Goal: Task Accomplishment & Management: Manage account settings

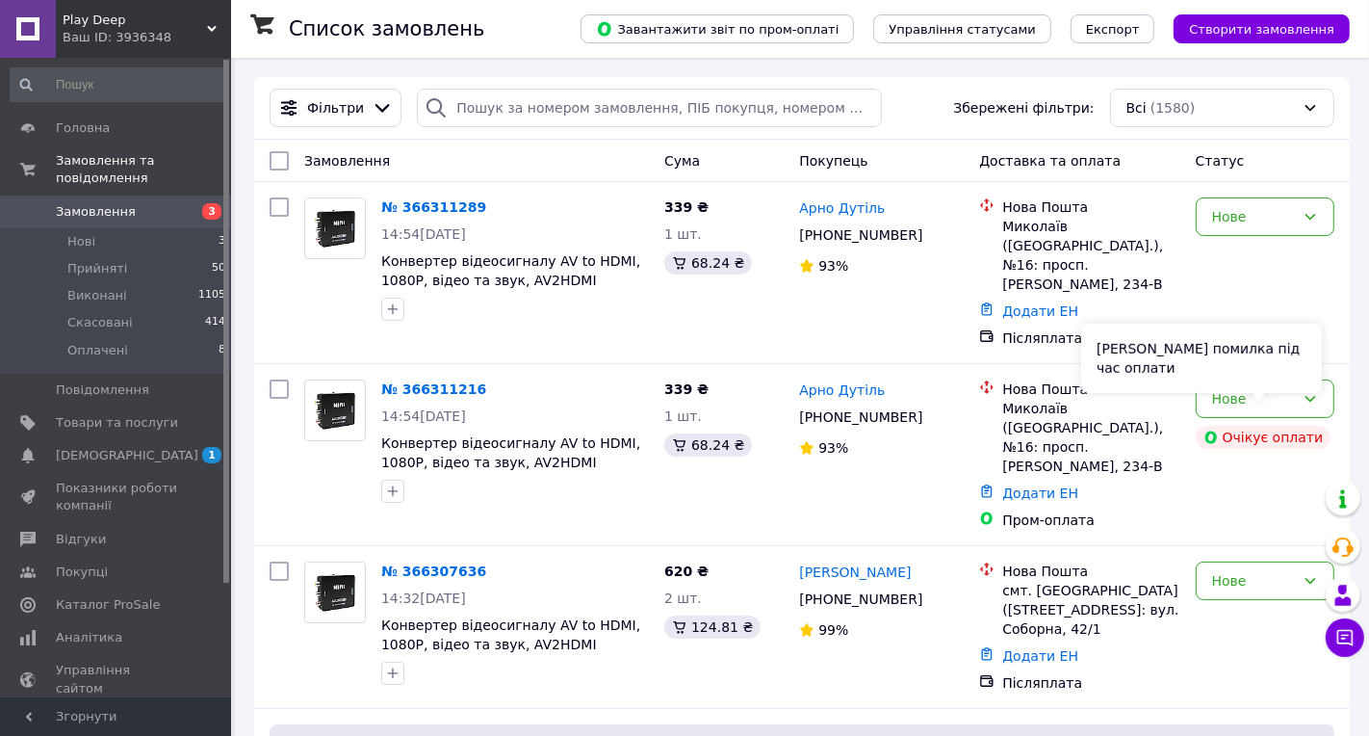
click at [1240, 384] on div "[PERSON_NAME] помилка під час оплати" at bounding box center [1201, 358] width 241 height 69
click at [1321, 391] on div "Нове" at bounding box center [1265, 398] width 139 height 39
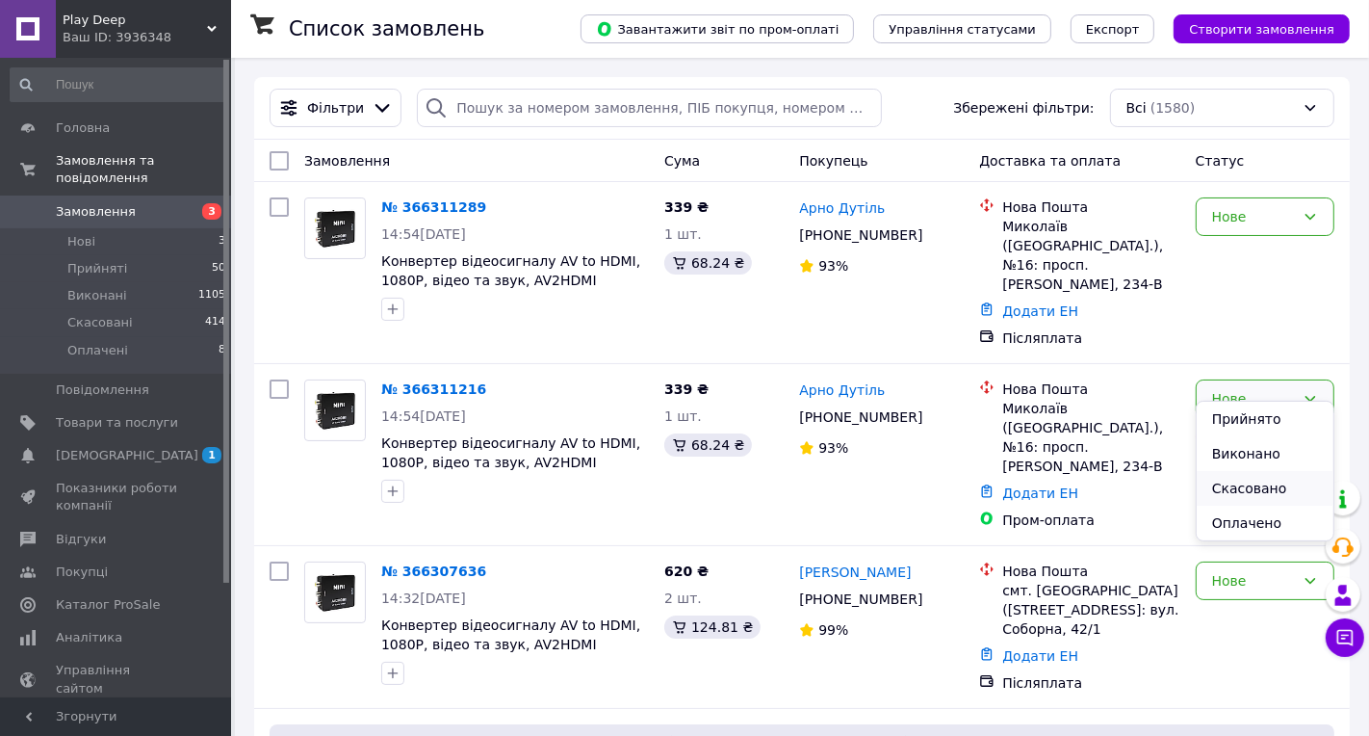
click at [1256, 480] on li "Скасовано" at bounding box center [1265, 488] width 137 height 35
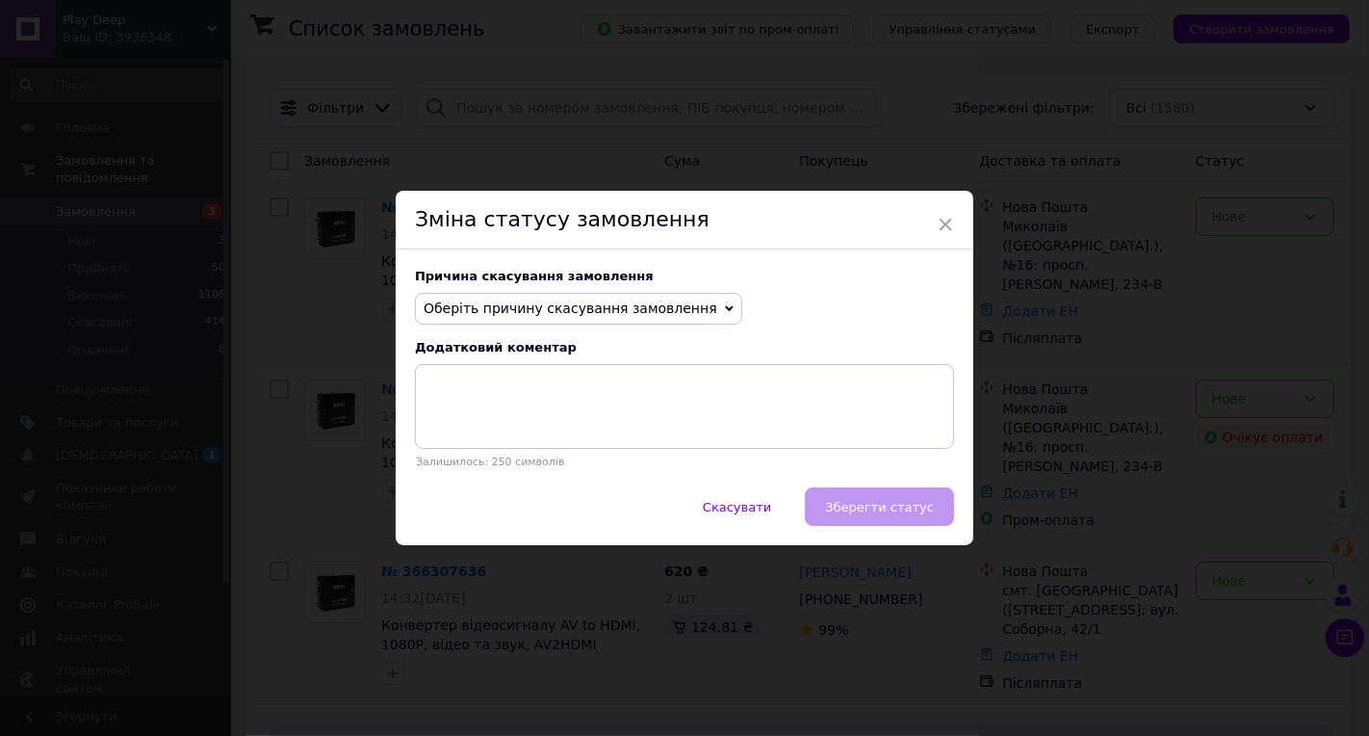
click at [693, 300] on span "Оберіть причину скасування замовлення" at bounding box center [578, 309] width 327 height 33
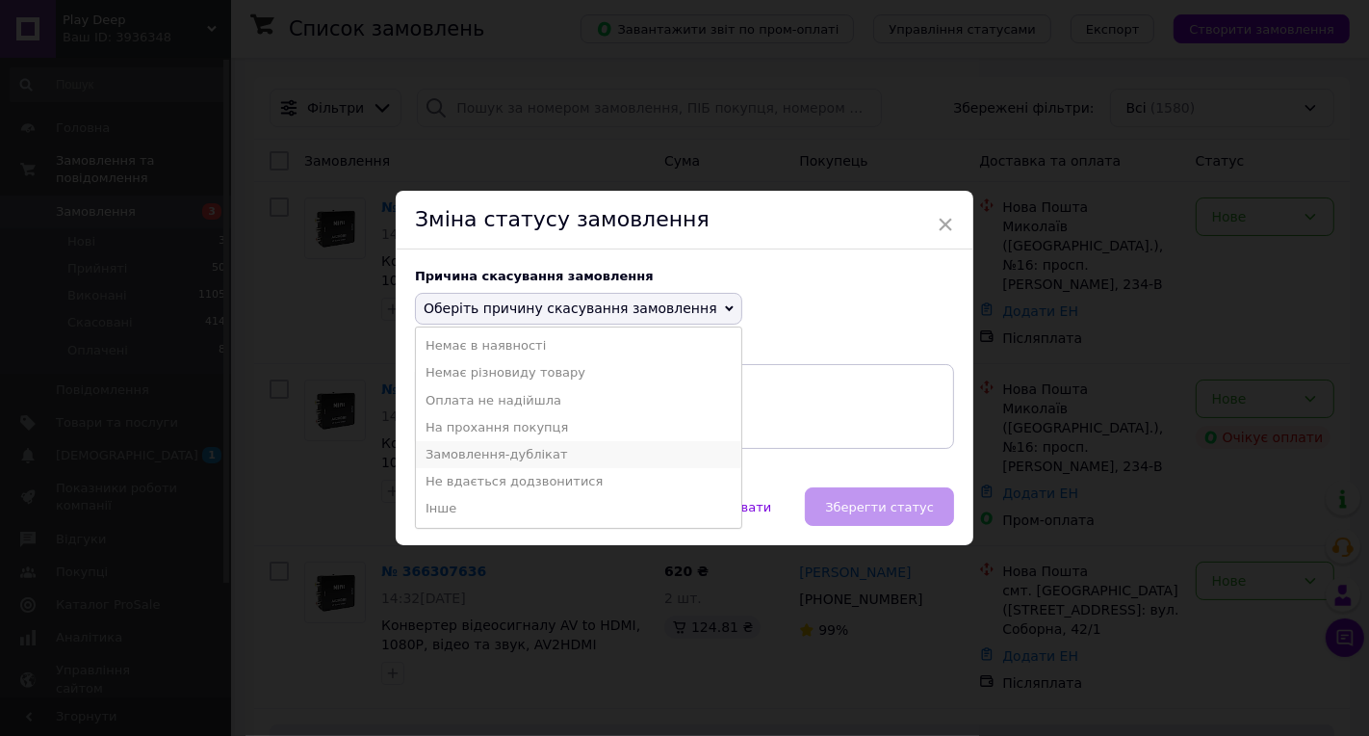
click at [548, 451] on li "Замовлення-дублікат" at bounding box center [578, 454] width 325 height 27
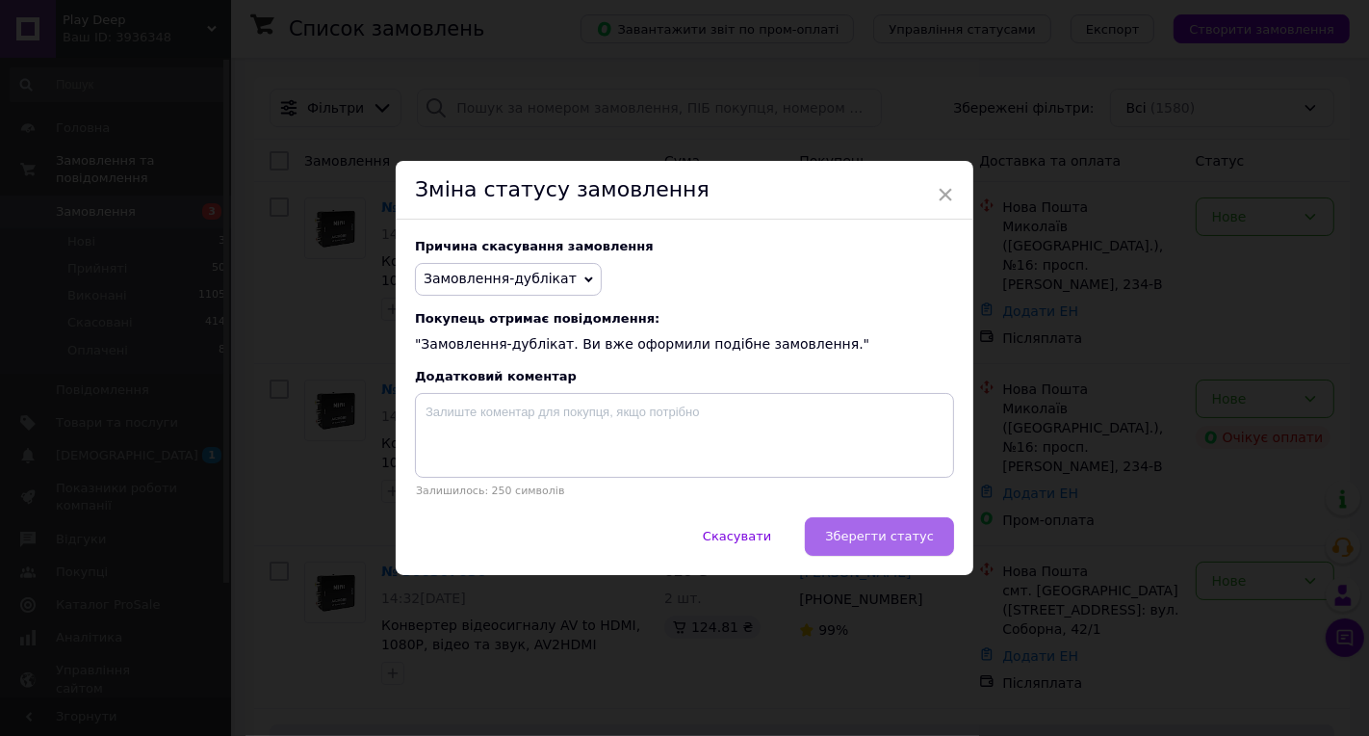
click at [914, 534] on span "Зберегти статус" at bounding box center [879, 536] width 109 height 14
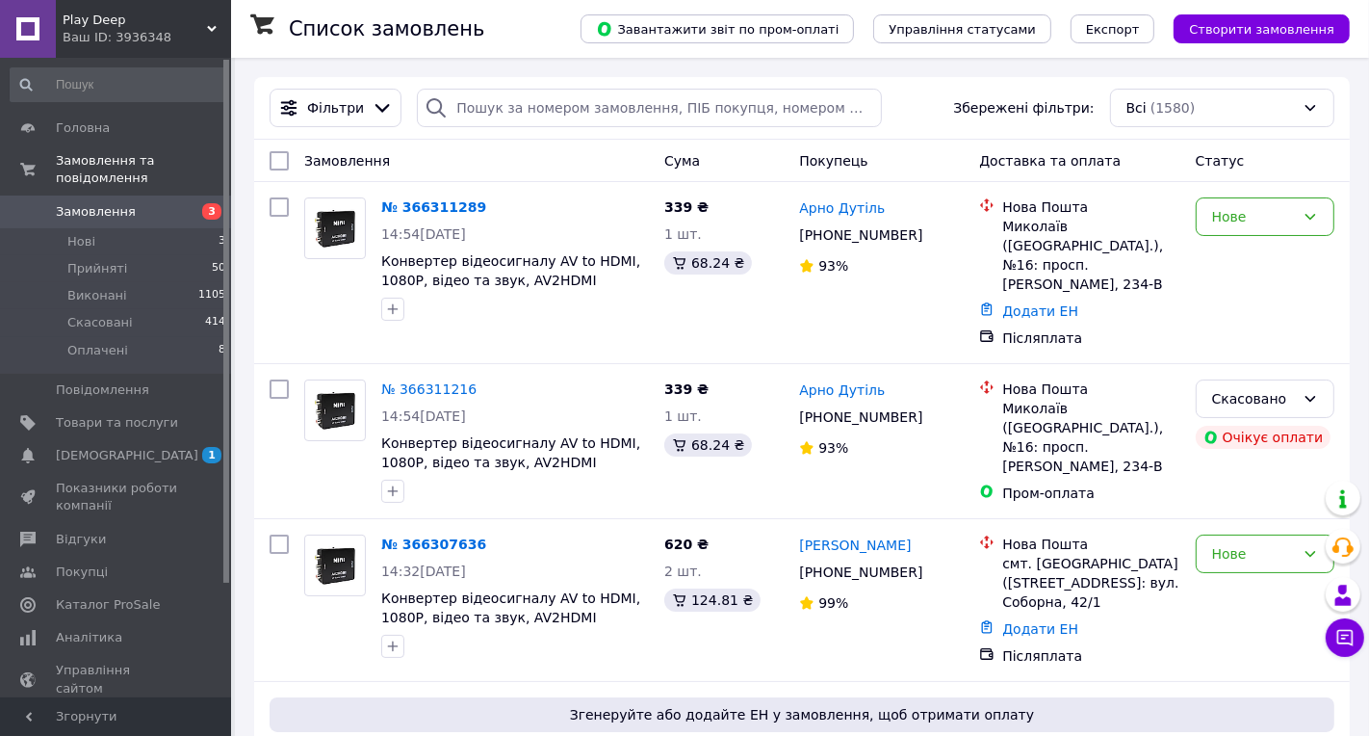
click at [420, 203] on link "№ 366311289" at bounding box center [433, 206] width 105 height 15
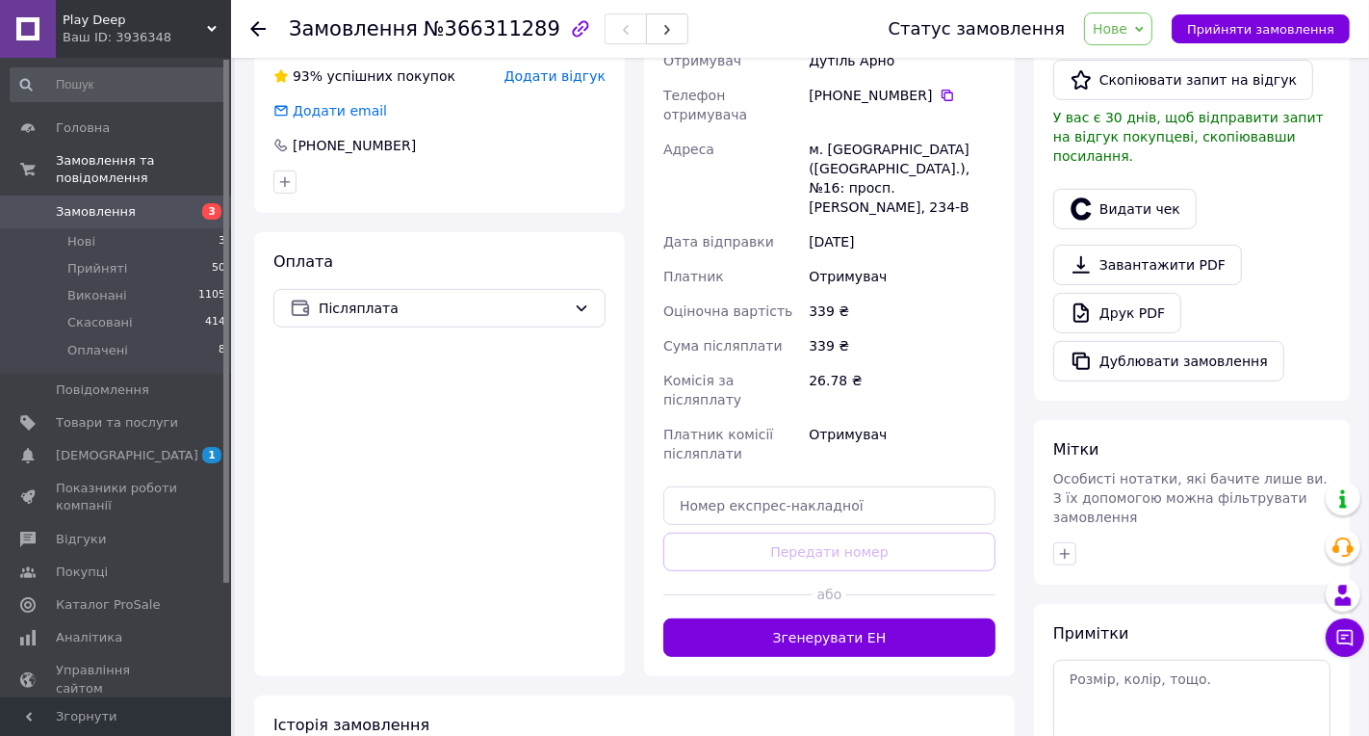
scroll to position [541, 0]
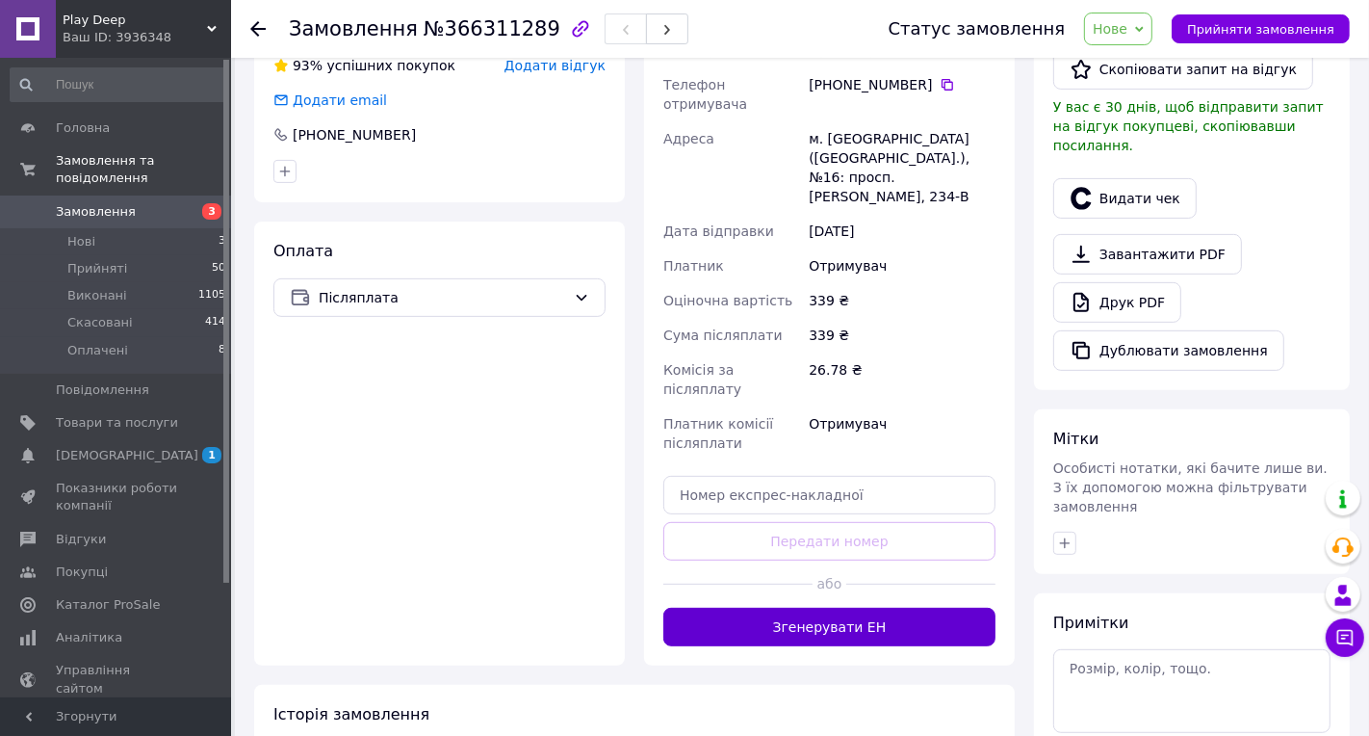
click at [842, 608] on button "Згенерувати ЕН" at bounding box center [829, 627] width 332 height 39
click at [1142, 38] on span "Нове" at bounding box center [1118, 29] width 68 height 33
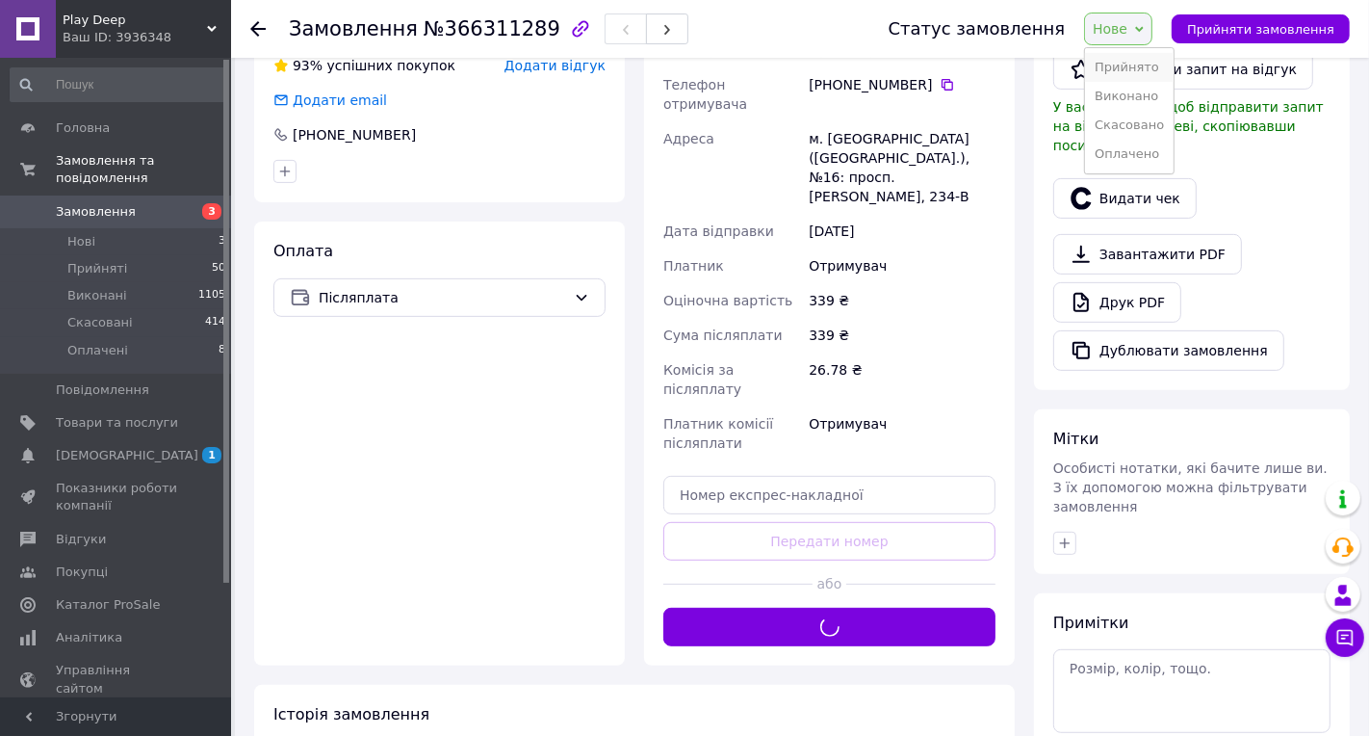
click at [1141, 72] on li "Прийнято" at bounding box center [1129, 67] width 89 height 29
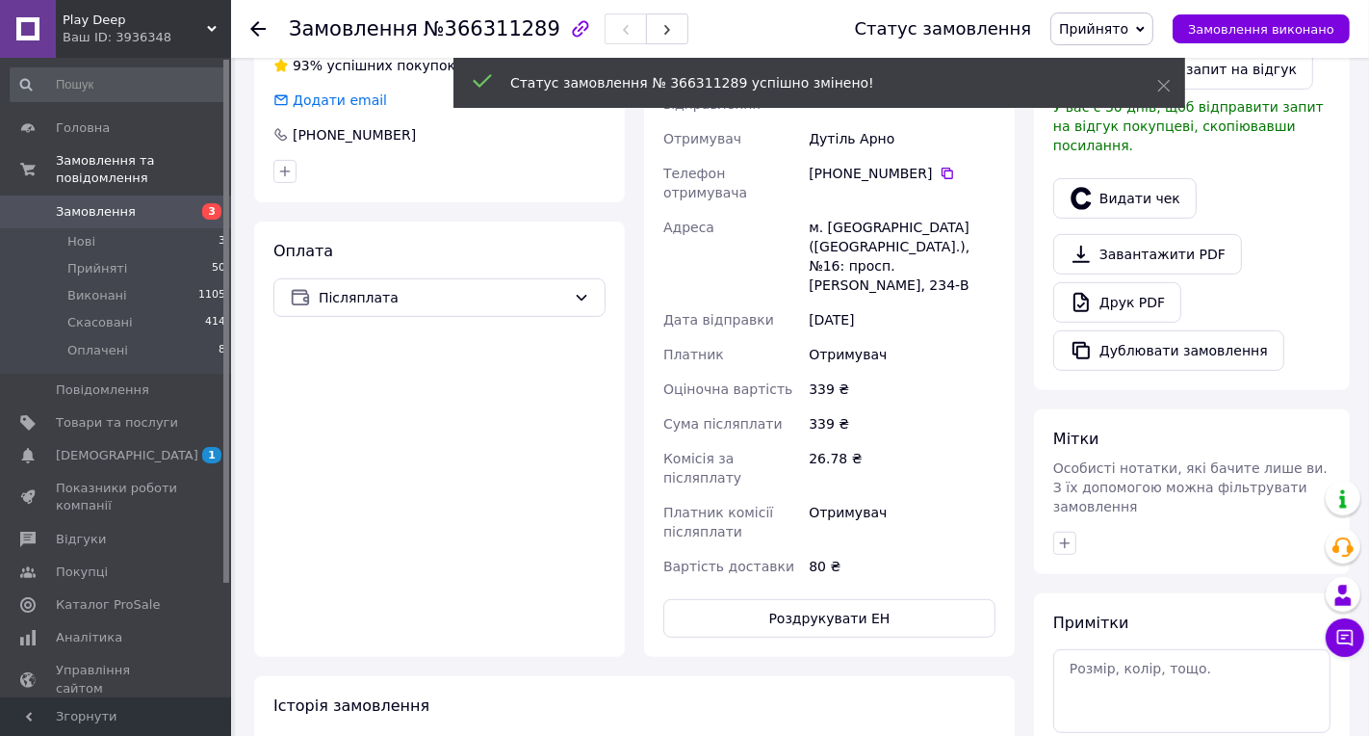
click at [260, 32] on icon at bounding box center [257, 28] width 15 height 15
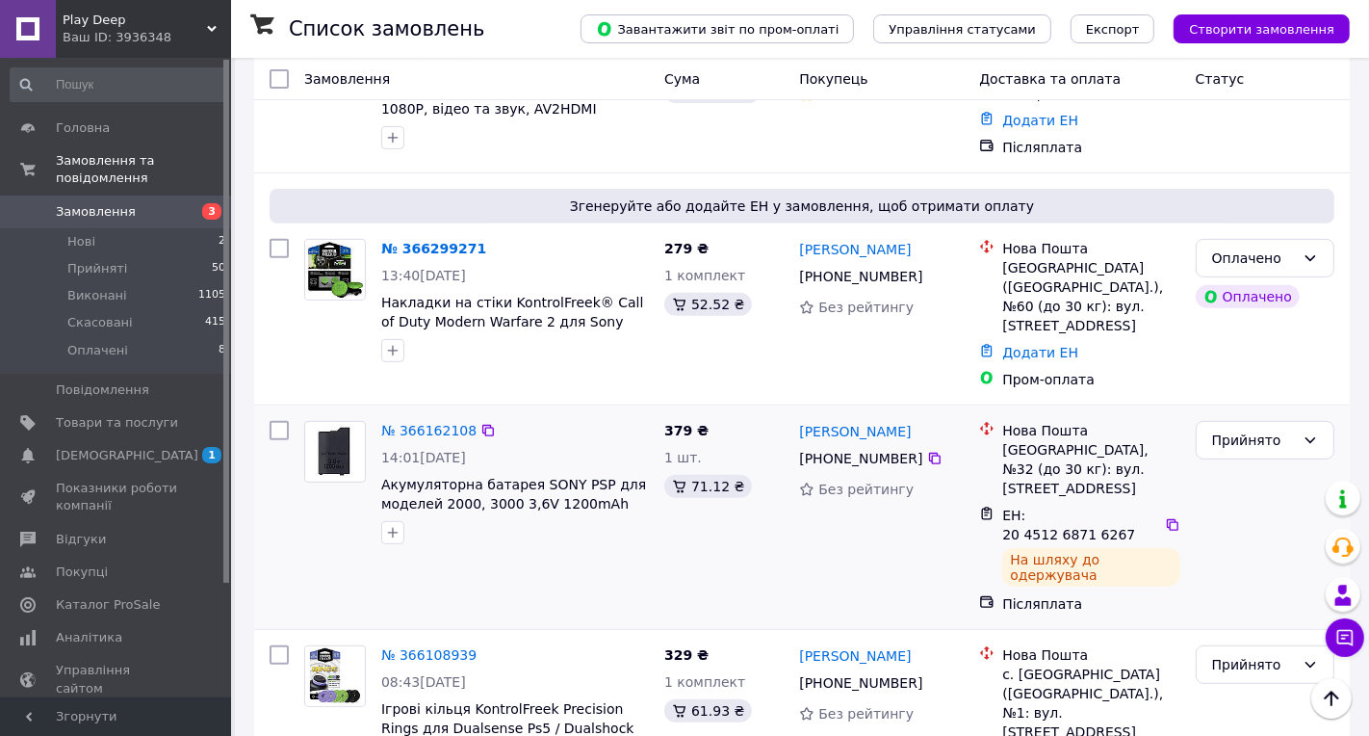
scroll to position [535, 0]
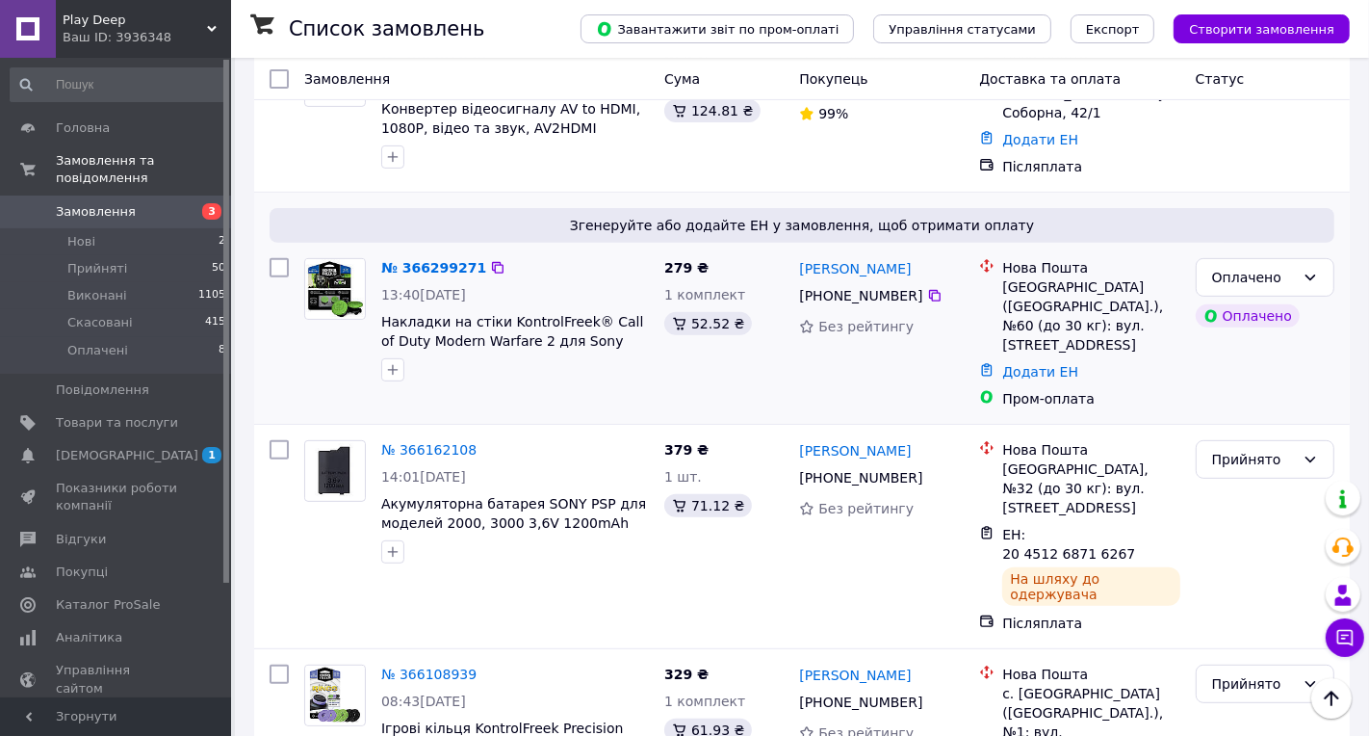
click at [435, 285] on div "13:40[DATE]" at bounding box center [515, 294] width 268 height 19
click at [435, 260] on link "№ 366299271" at bounding box center [433, 267] width 105 height 15
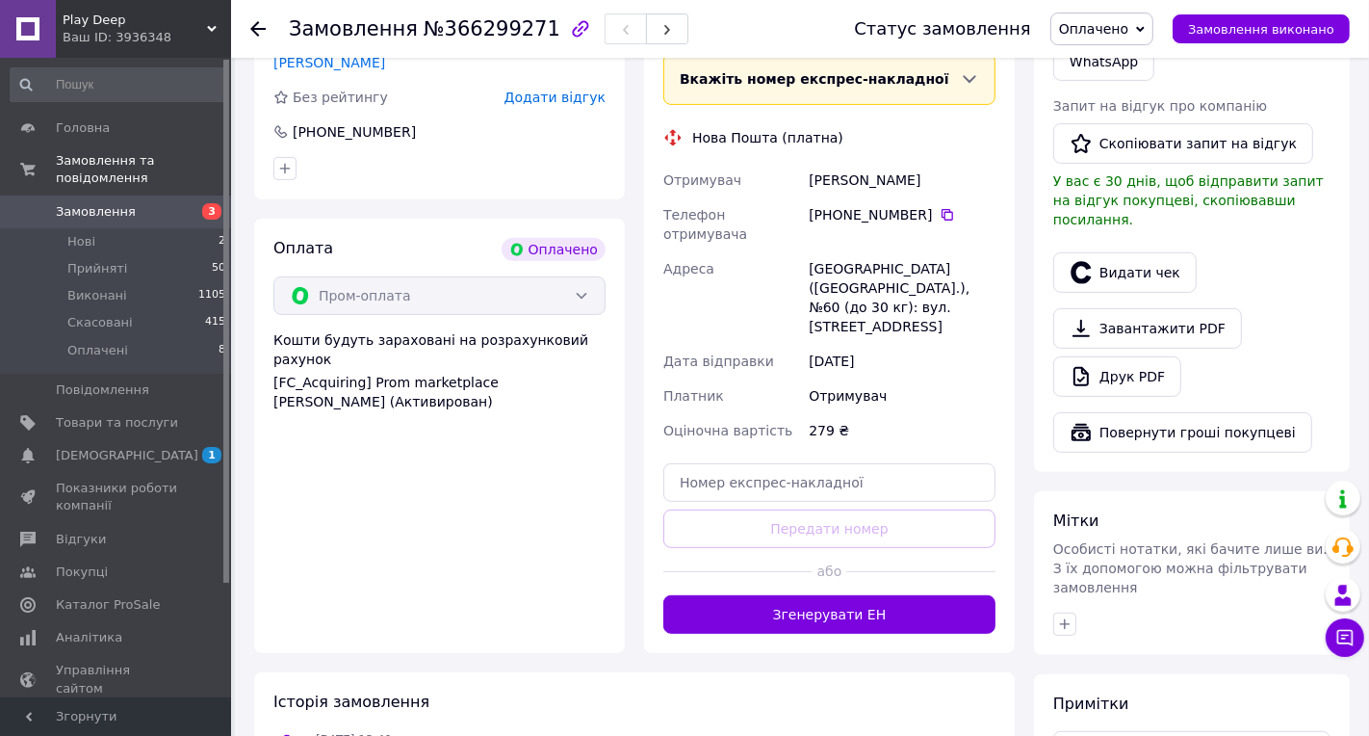
scroll to position [723, 0]
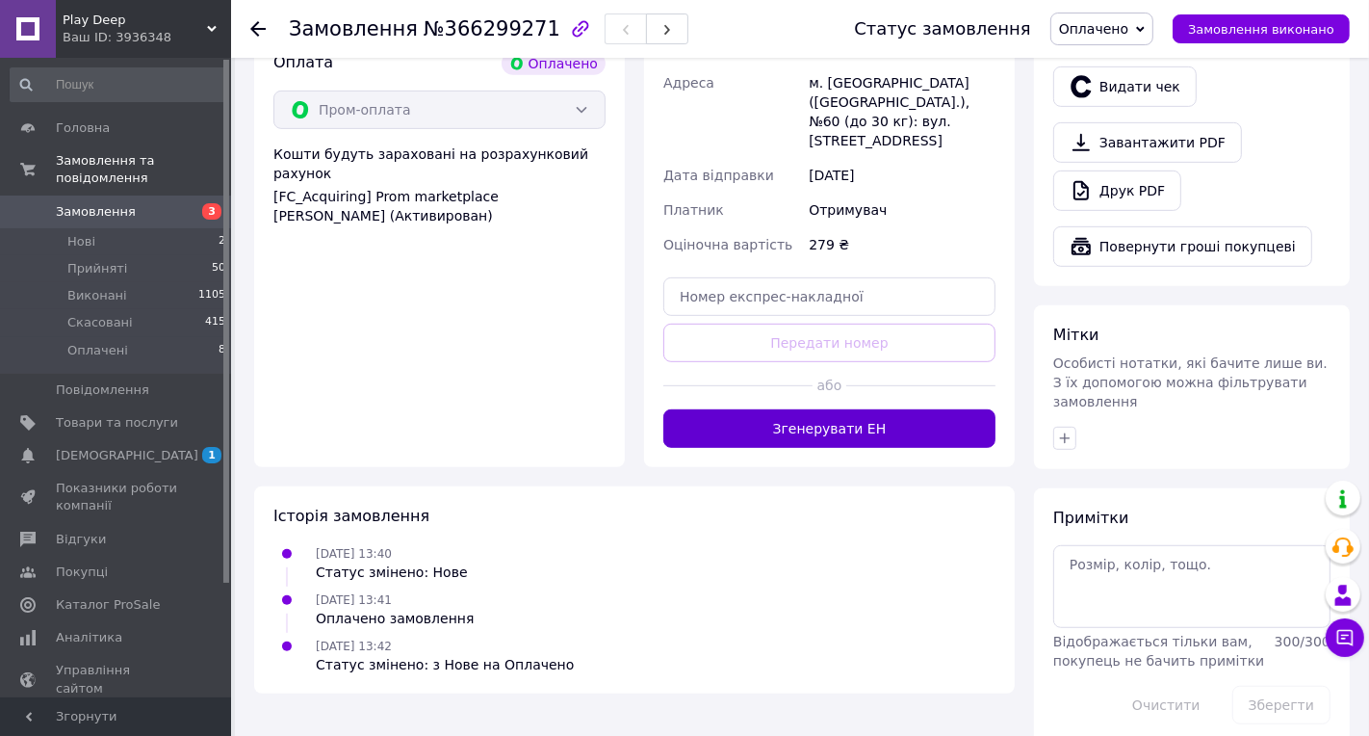
click at [841, 409] on button "Згенерувати ЕН" at bounding box center [829, 428] width 332 height 39
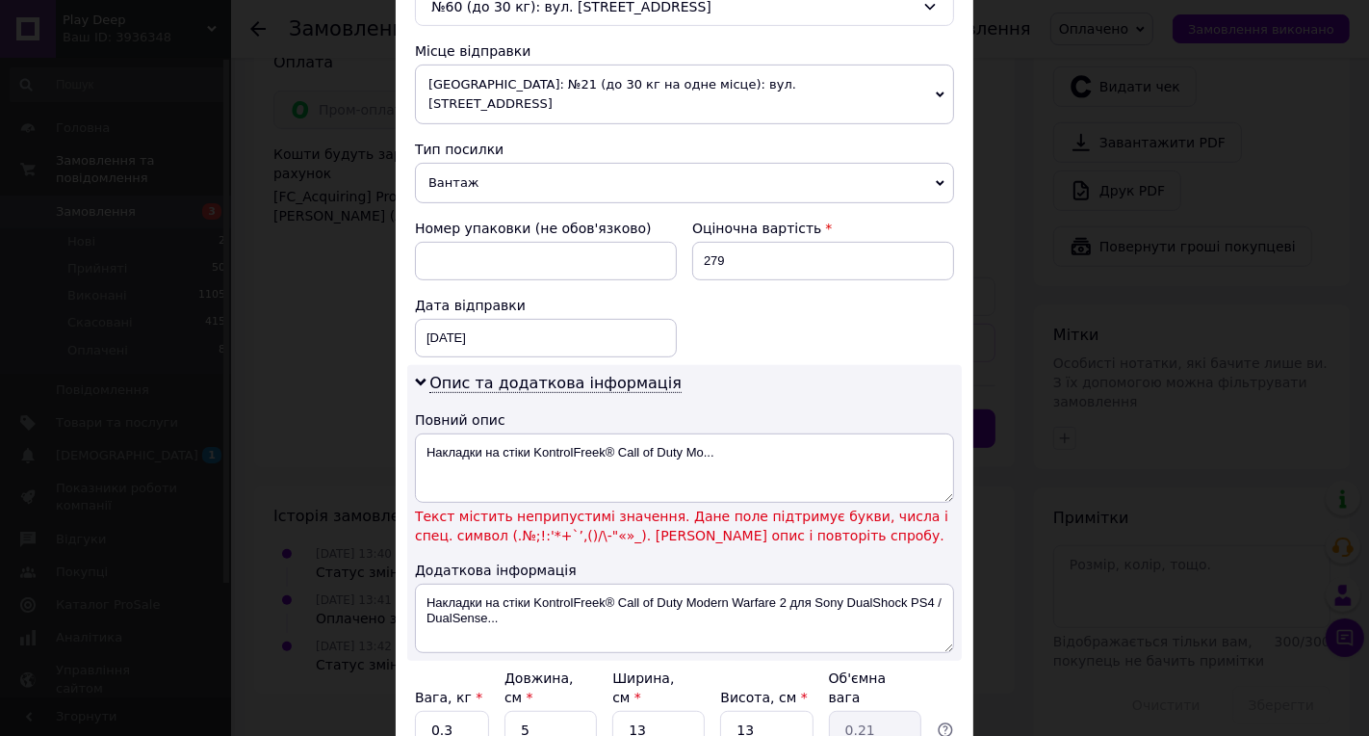
scroll to position [699, 0]
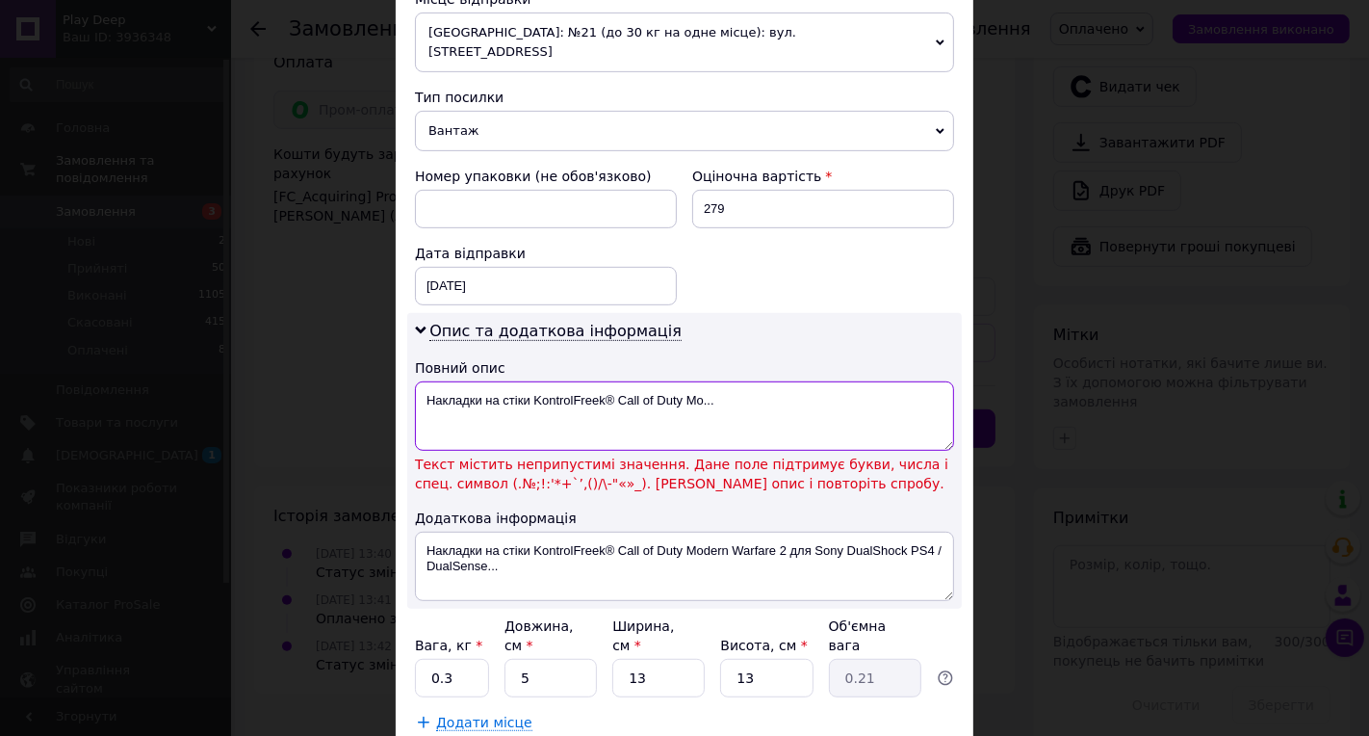
click at [613, 381] on textarea "Накладки на стіки KontrolFreek® Call of Duty Mo..." at bounding box center [684, 415] width 539 height 69
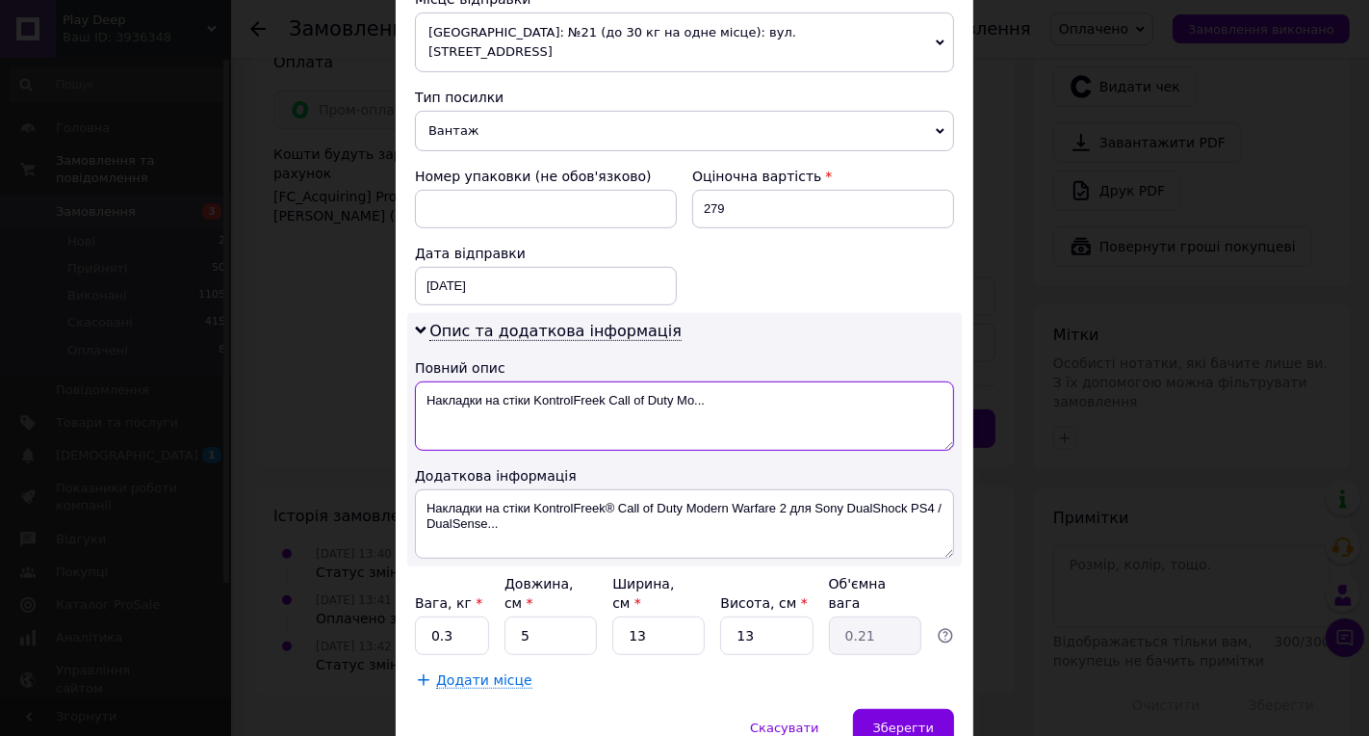
scroll to position [764, 0]
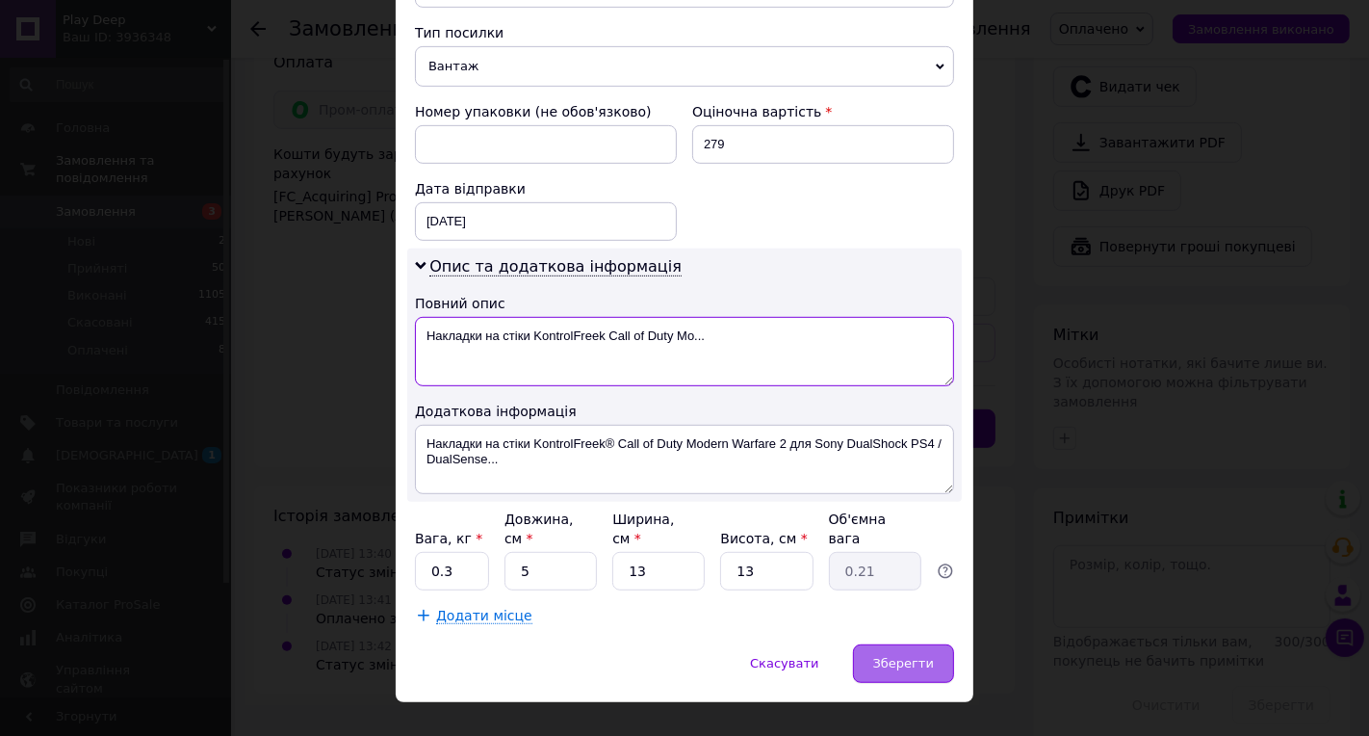
type textarea "Накладки на стіки KontrolFreek Call of Duty Mo..."
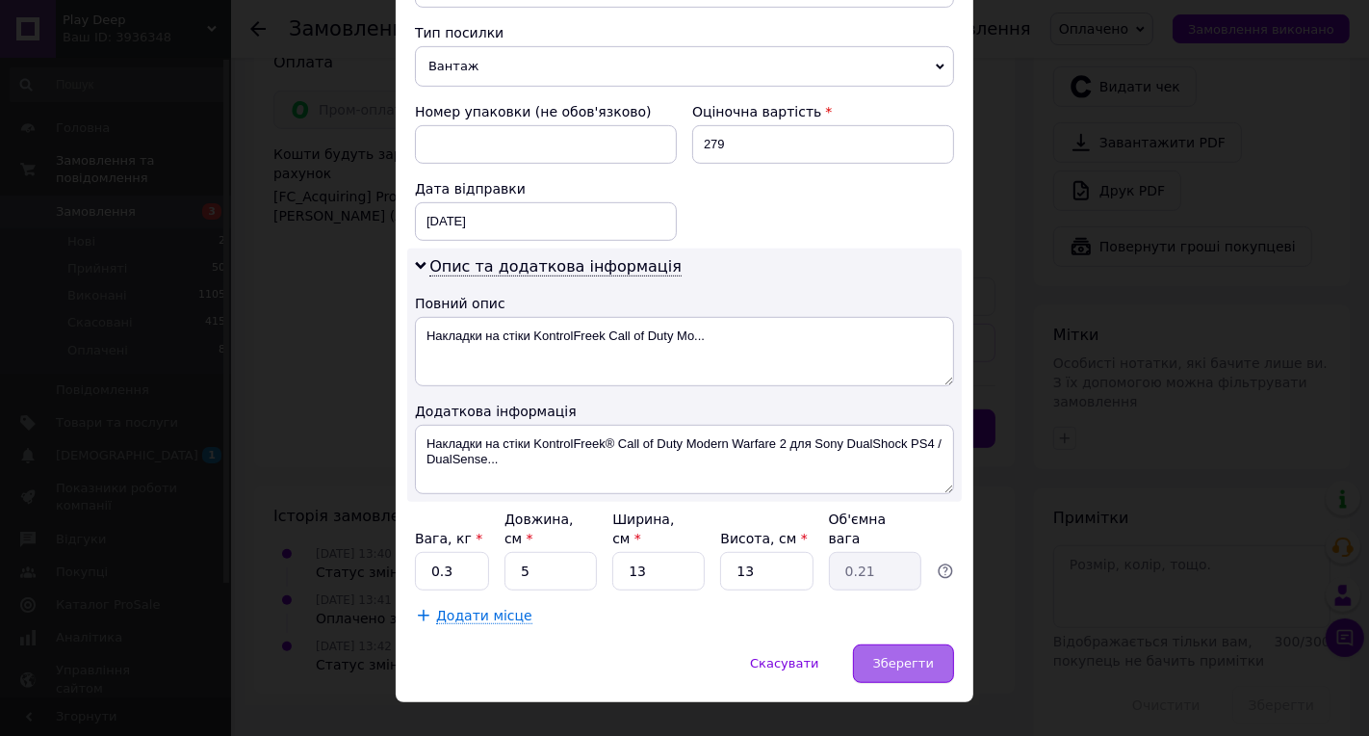
click at [908, 656] on span "Зберегти" at bounding box center [903, 663] width 61 height 14
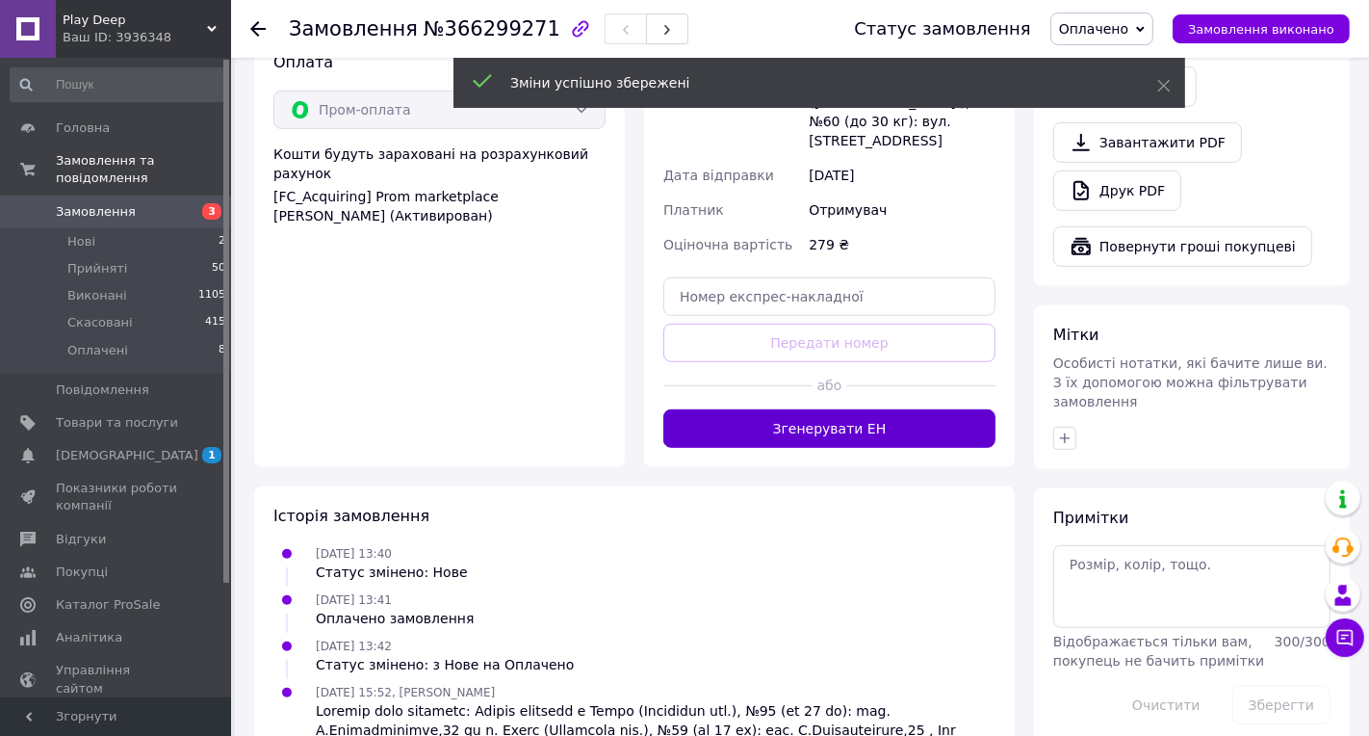
click at [933, 409] on button "Згенерувати ЕН" at bounding box center [829, 428] width 332 height 39
click at [1121, 29] on span "Оплачено" at bounding box center [1093, 28] width 69 height 15
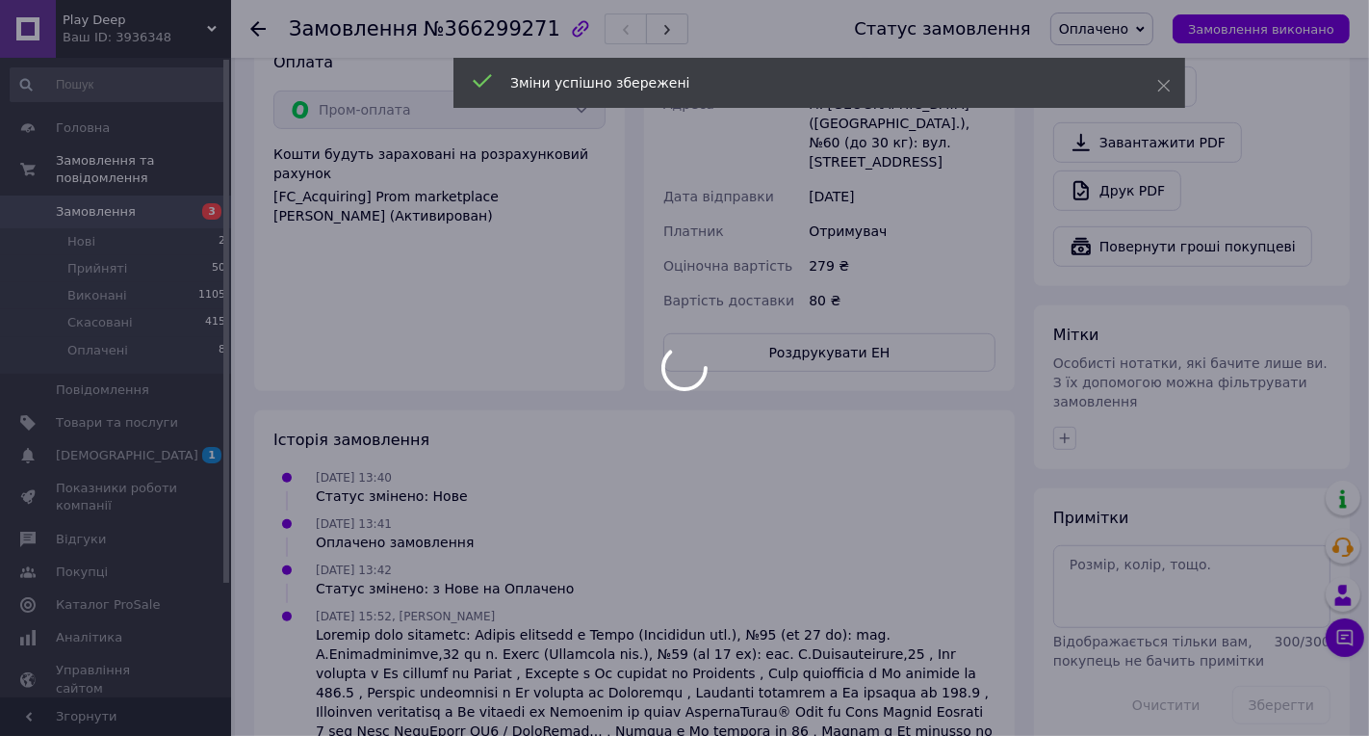
click at [1162, 69] on div "Зміни успішно збережені" at bounding box center [820, 83] width 732 height 50
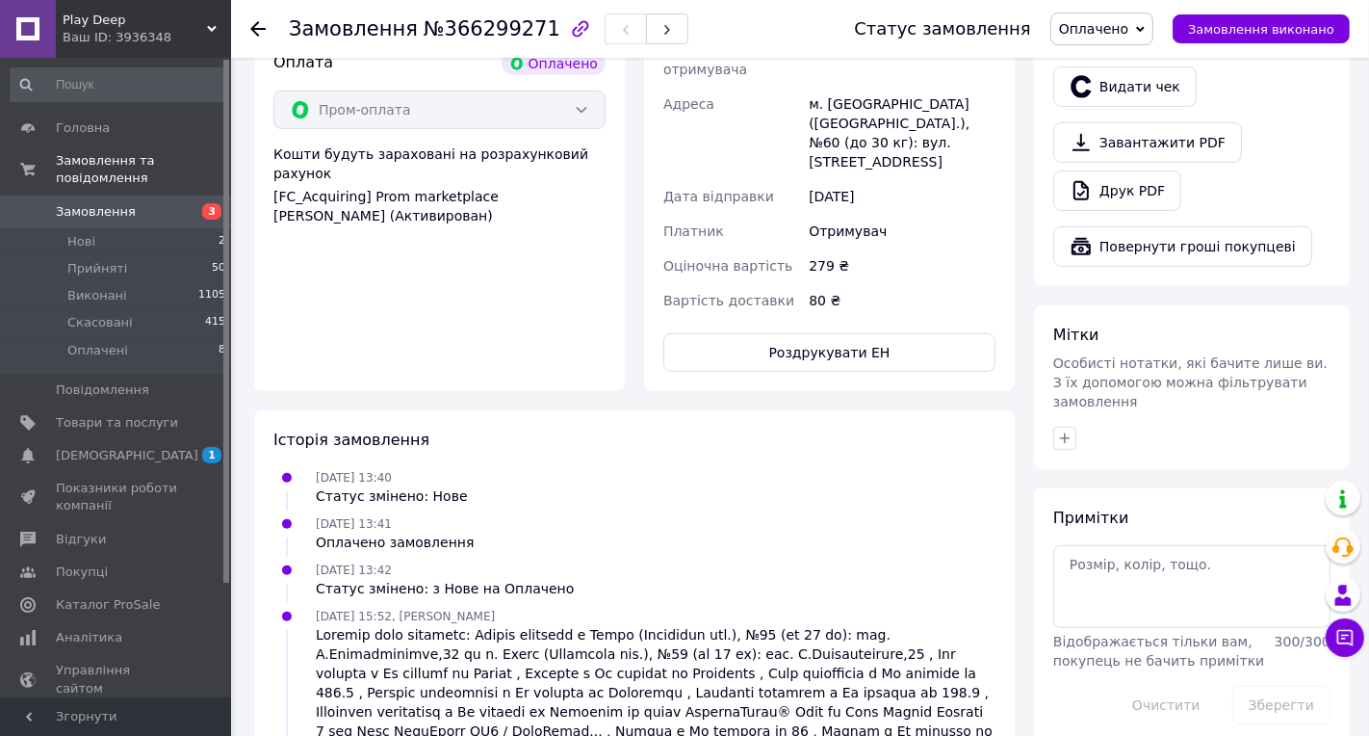
click at [1142, 20] on span "Оплачено" at bounding box center [1102, 29] width 103 height 33
click at [1130, 55] on li "Прийнято" at bounding box center [1102, 67] width 101 height 29
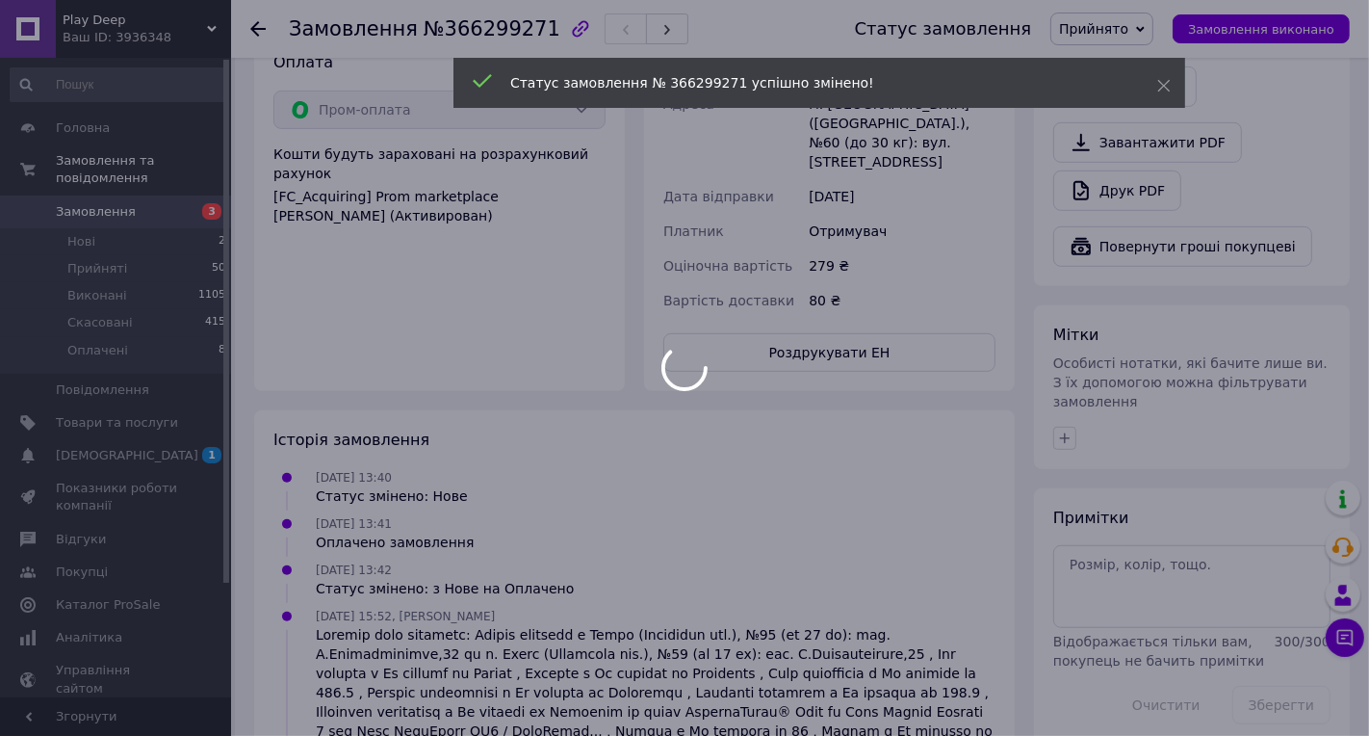
click at [262, 31] on div at bounding box center [684, 368] width 1369 height 736
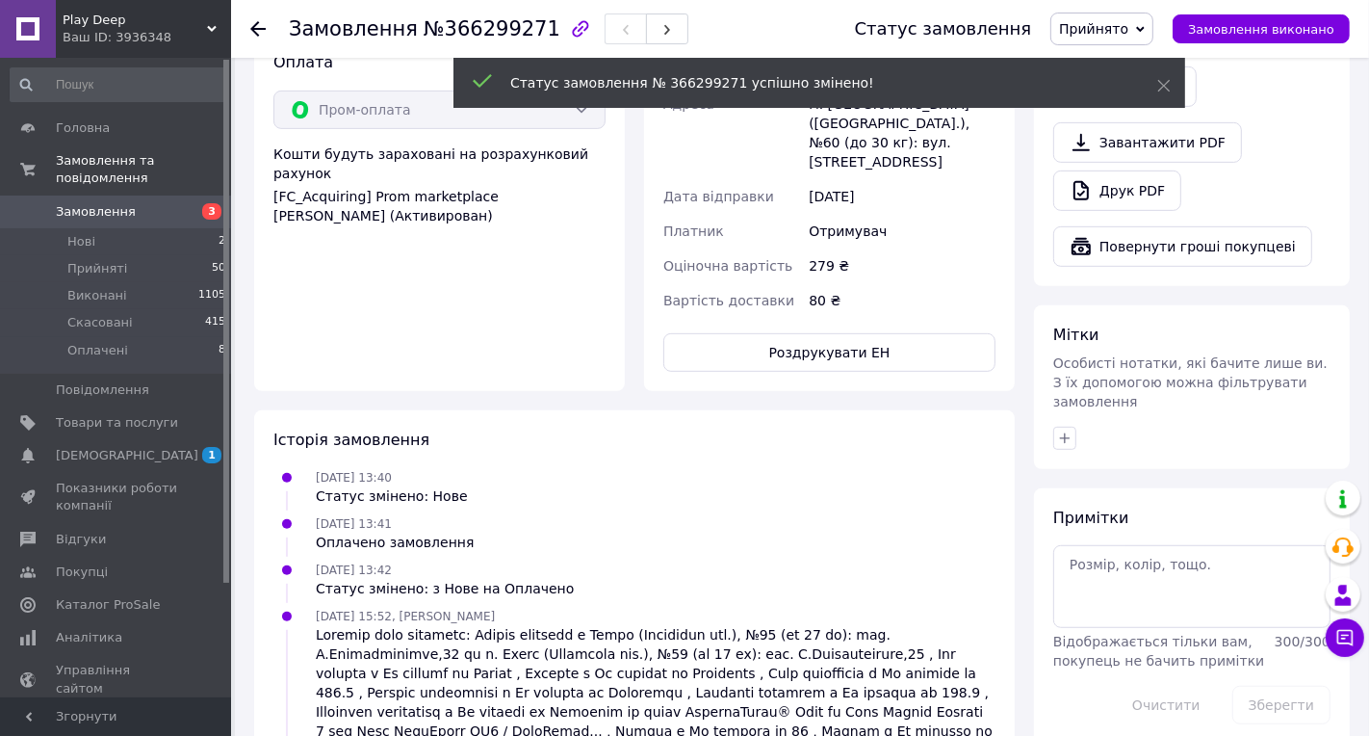
click at [262, 31] on icon at bounding box center [257, 28] width 15 height 15
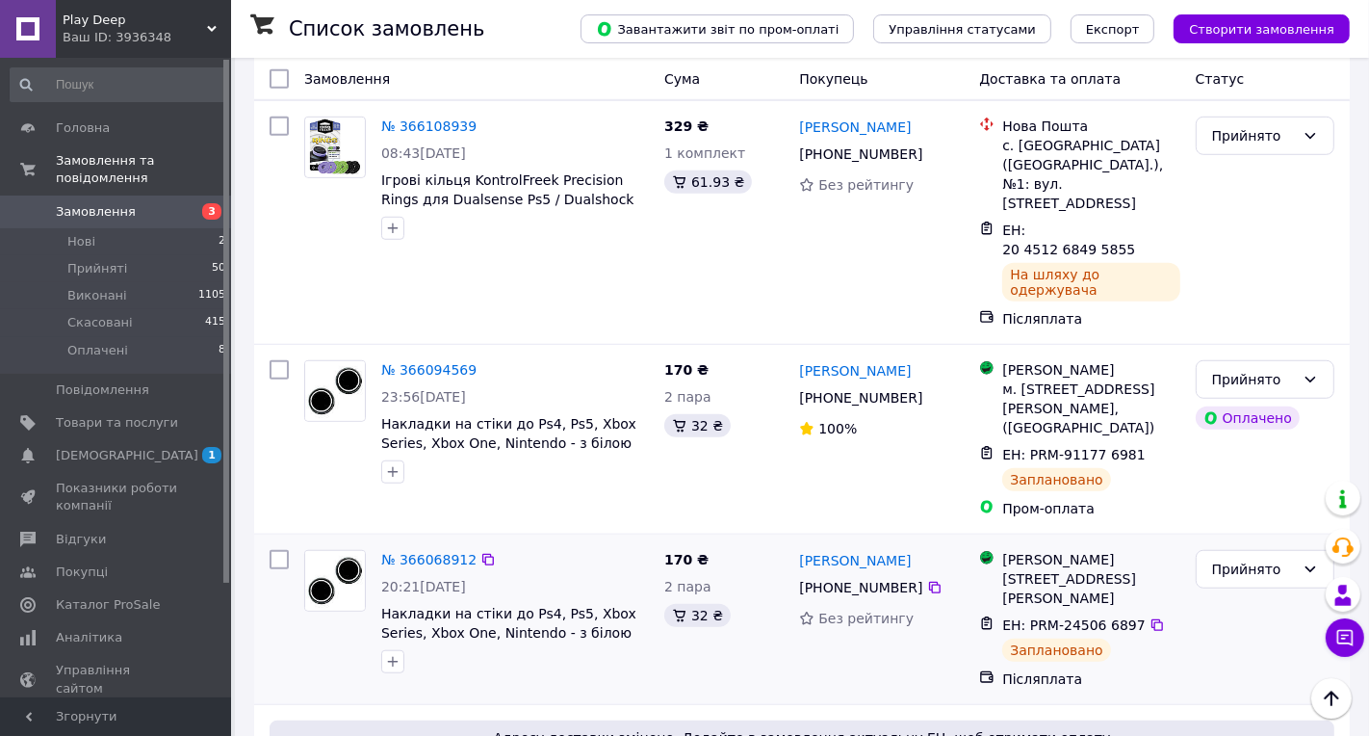
scroll to position [1093, 0]
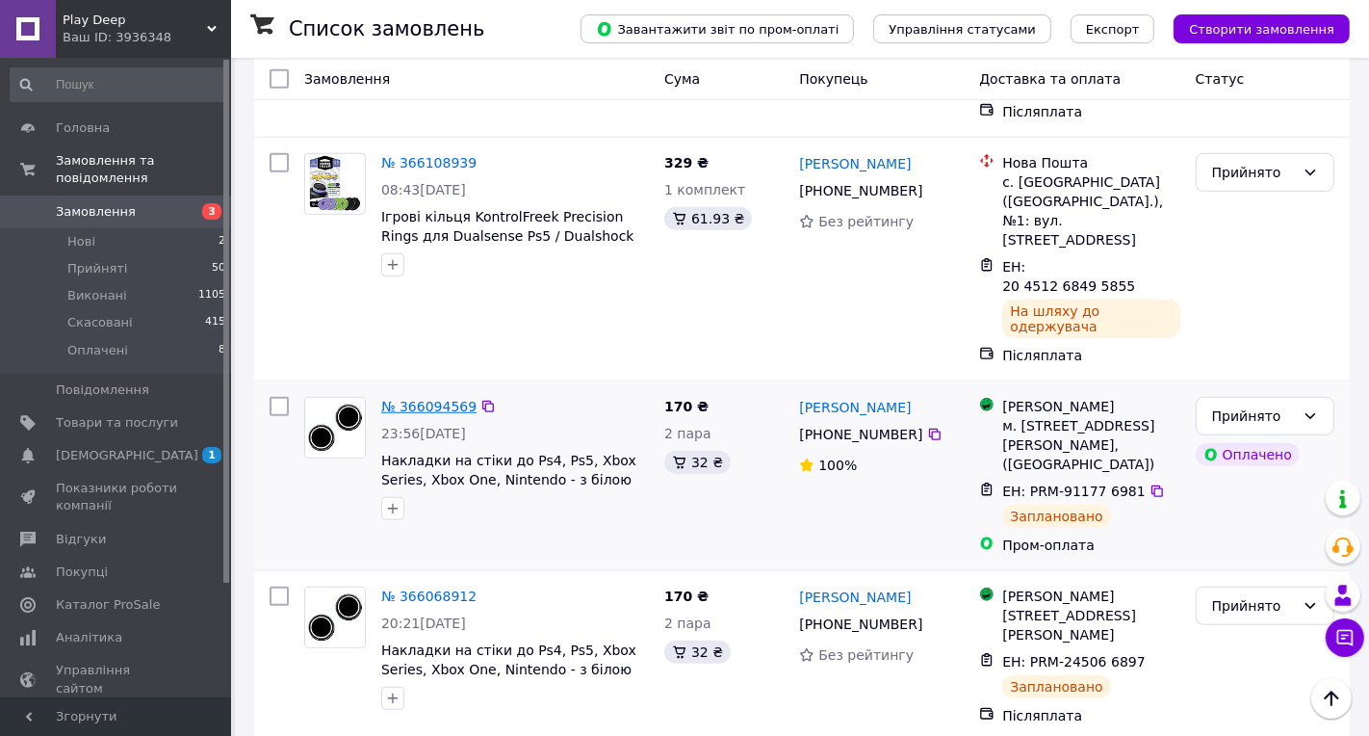
click at [458, 399] on link "№ 366094569" at bounding box center [428, 406] width 95 height 15
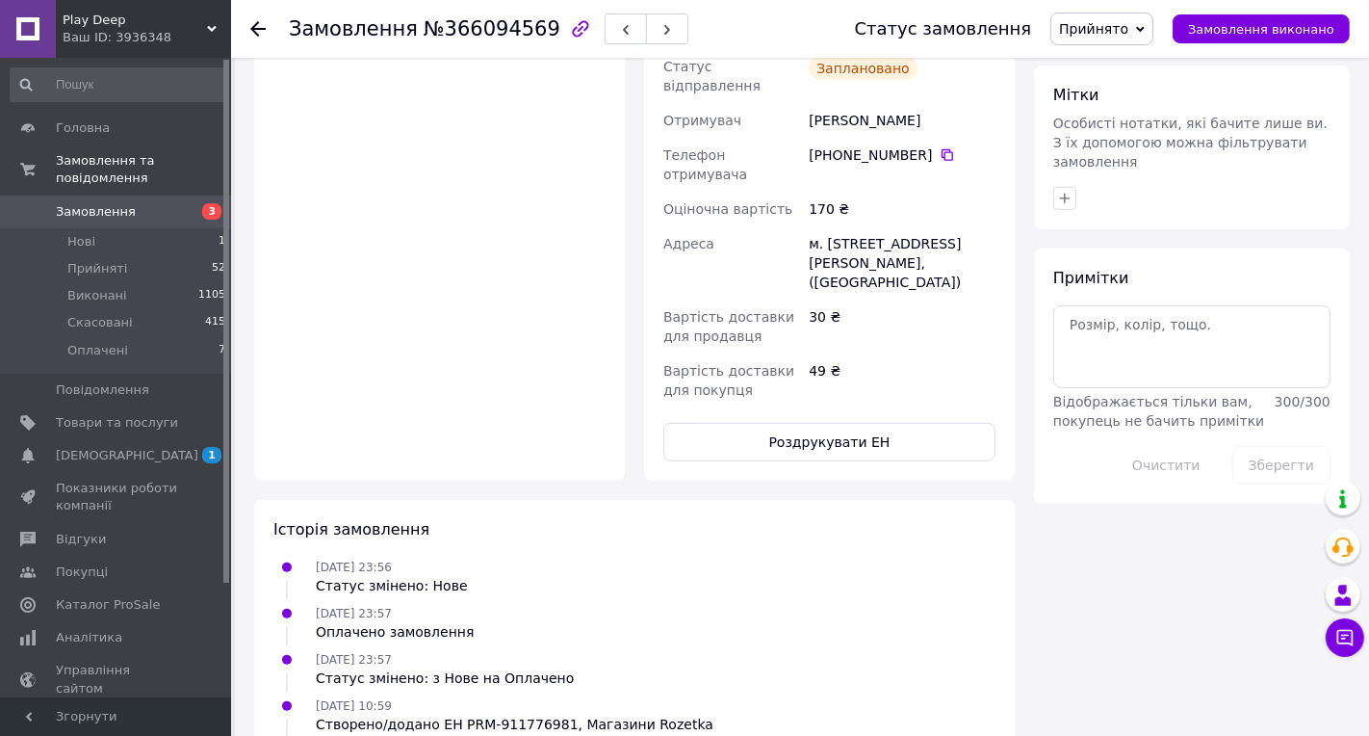
scroll to position [932, 0]
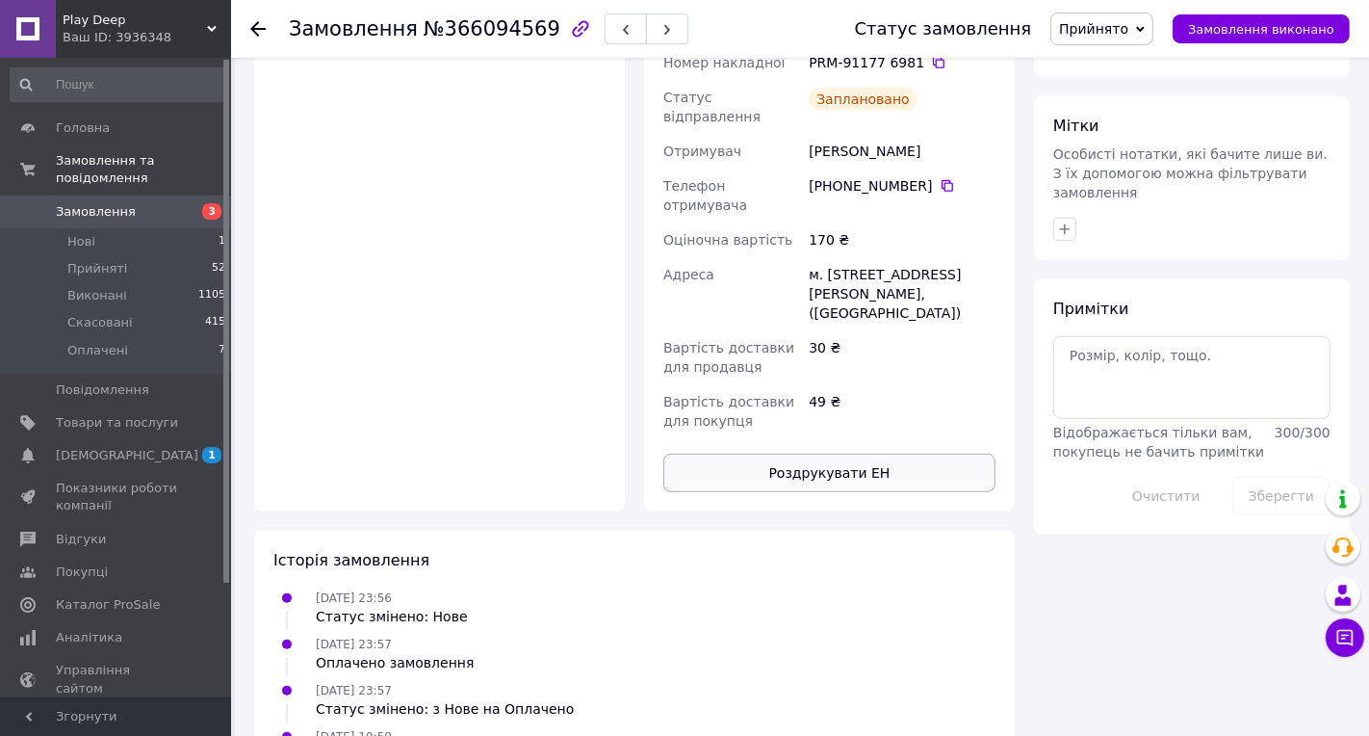
click at [883, 454] on button "Роздрукувати ЕН" at bounding box center [829, 473] width 332 height 39
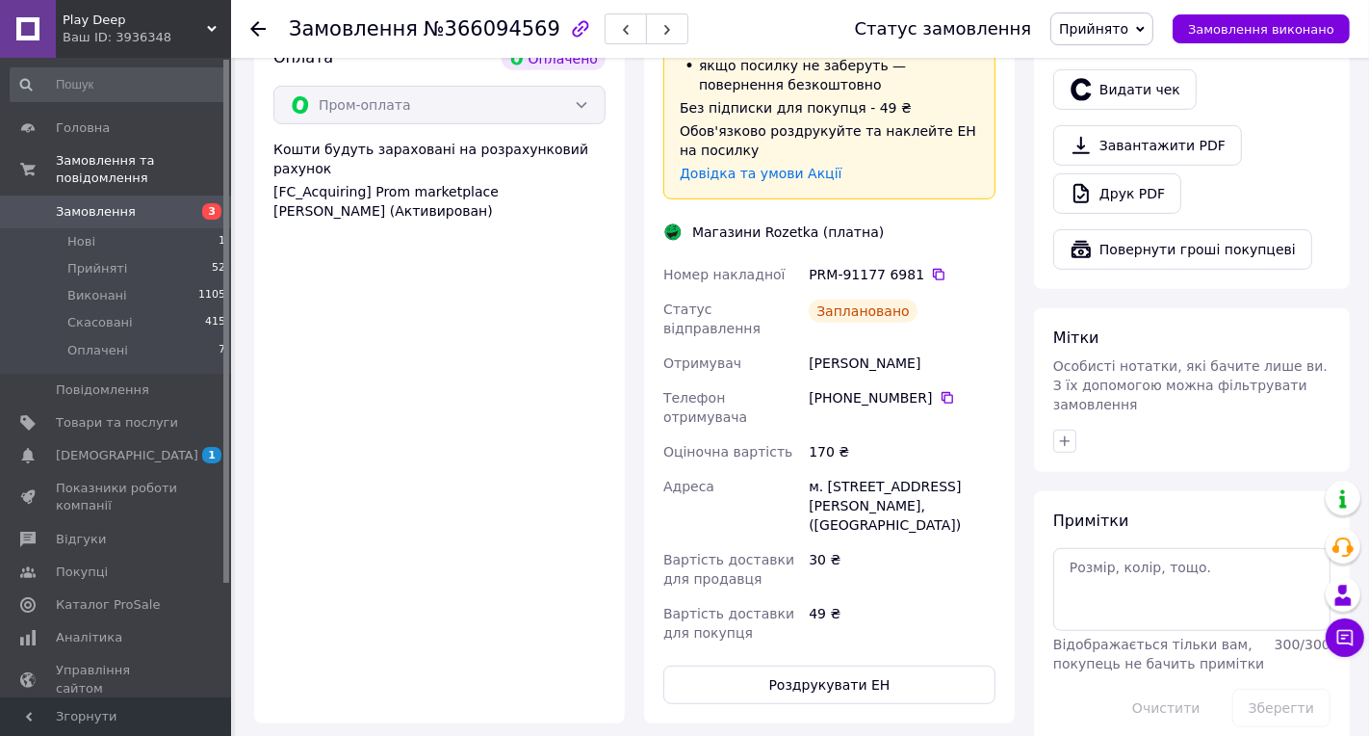
scroll to position [671, 0]
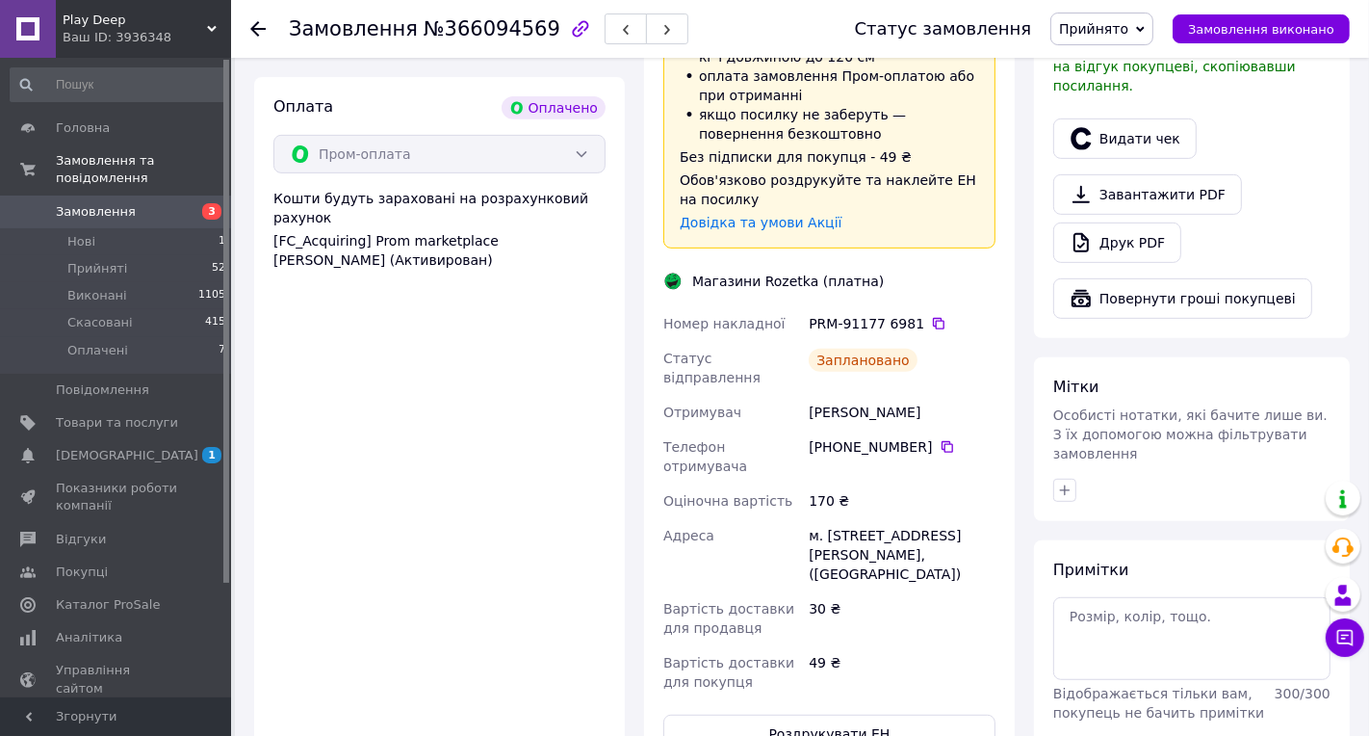
click at [262, 23] on icon at bounding box center [257, 28] width 15 height 15
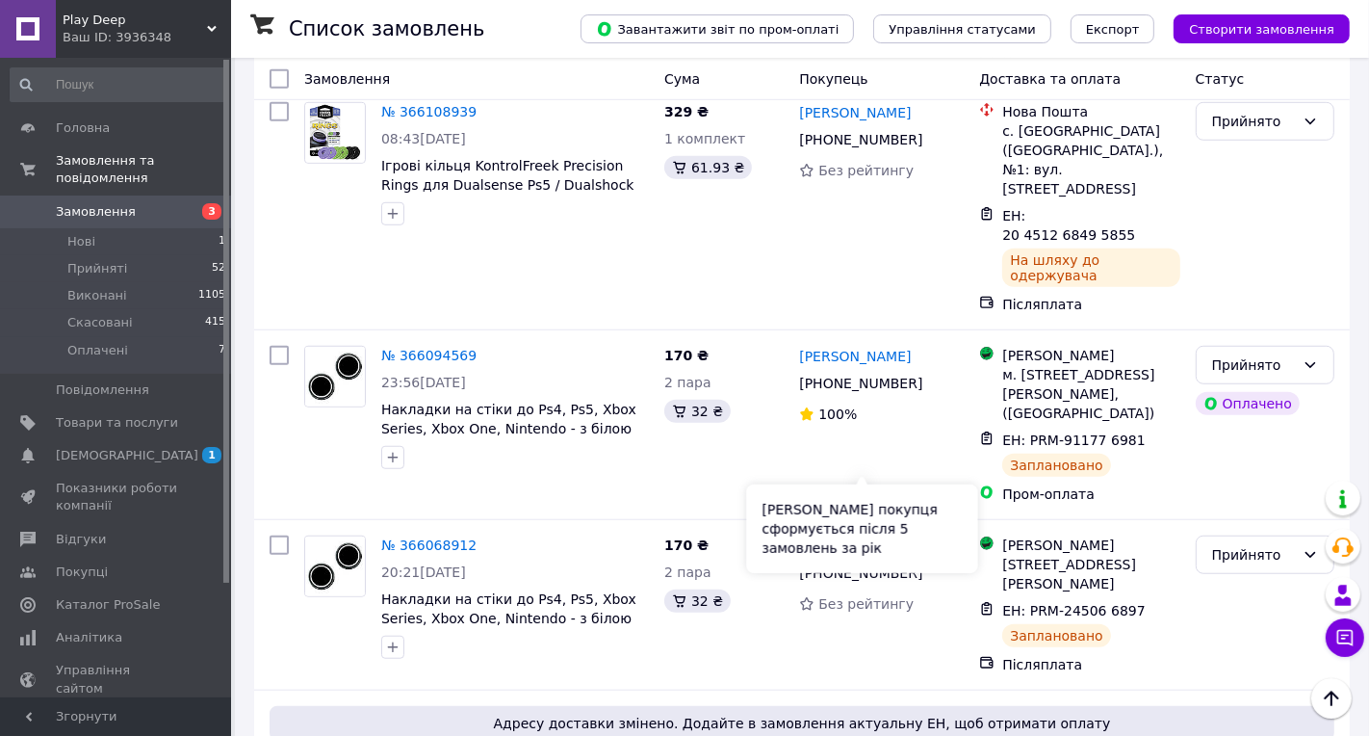
scroll to position [1156, 0]
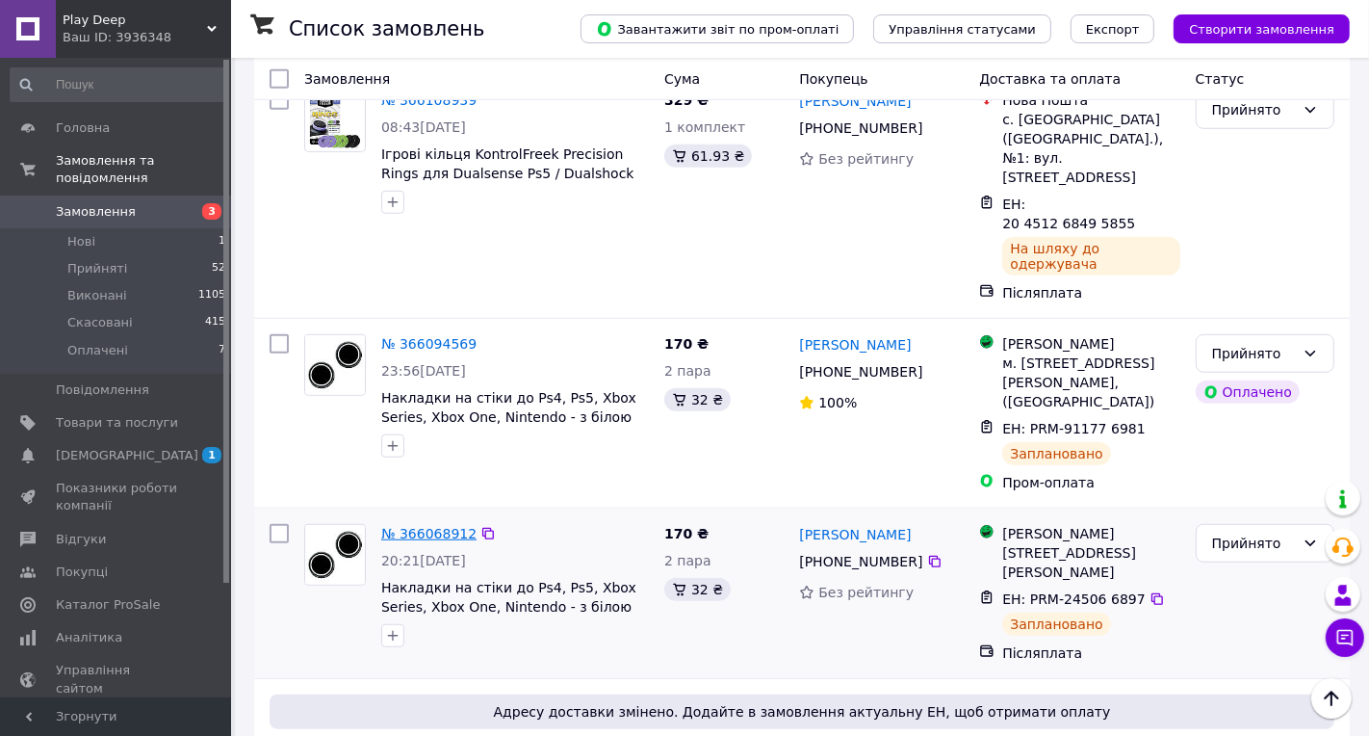
click at [452, 526] on link "№ 366068912" at bounding box center [428, 533] width 95 height 15
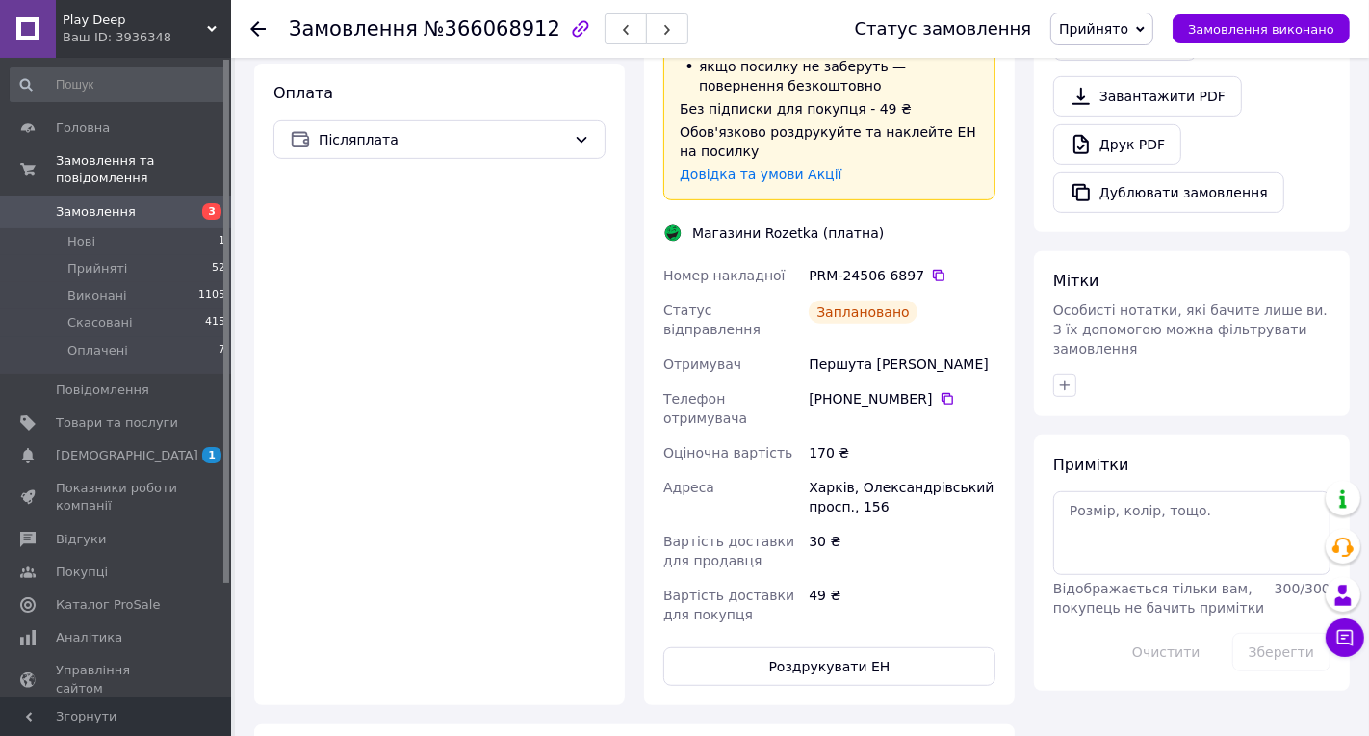
scroll to position [715, 0]
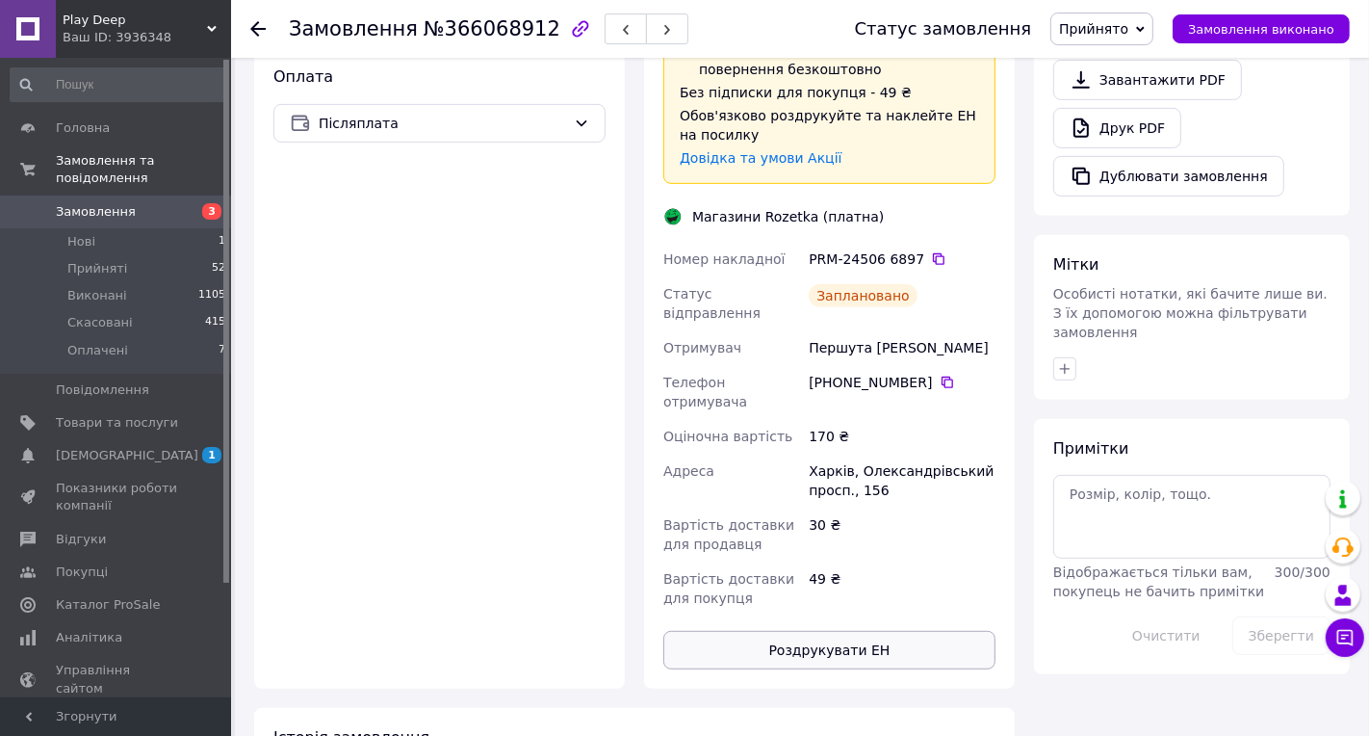
click at [807, 631] on button "Роздрукувати ЕН" at bounding box center [829, 650] width 332 height 39
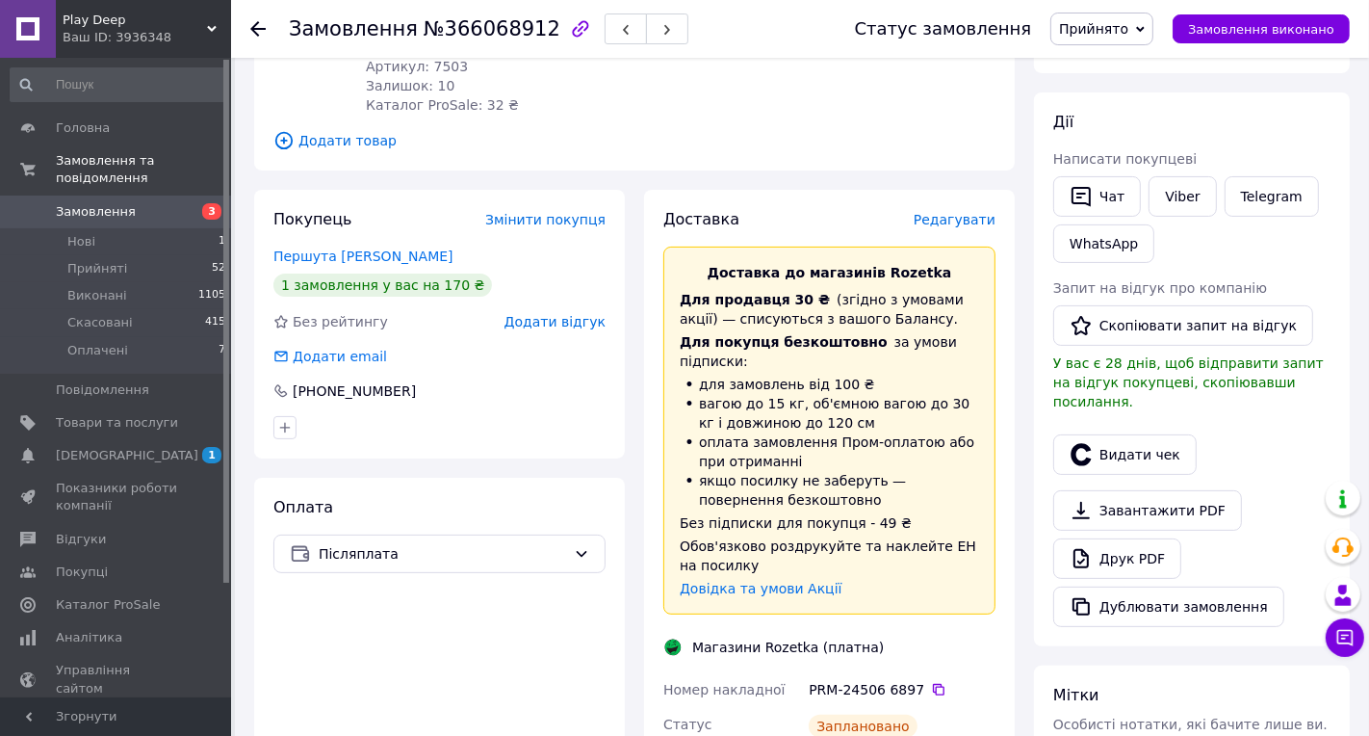
scroll to position [0, 0]
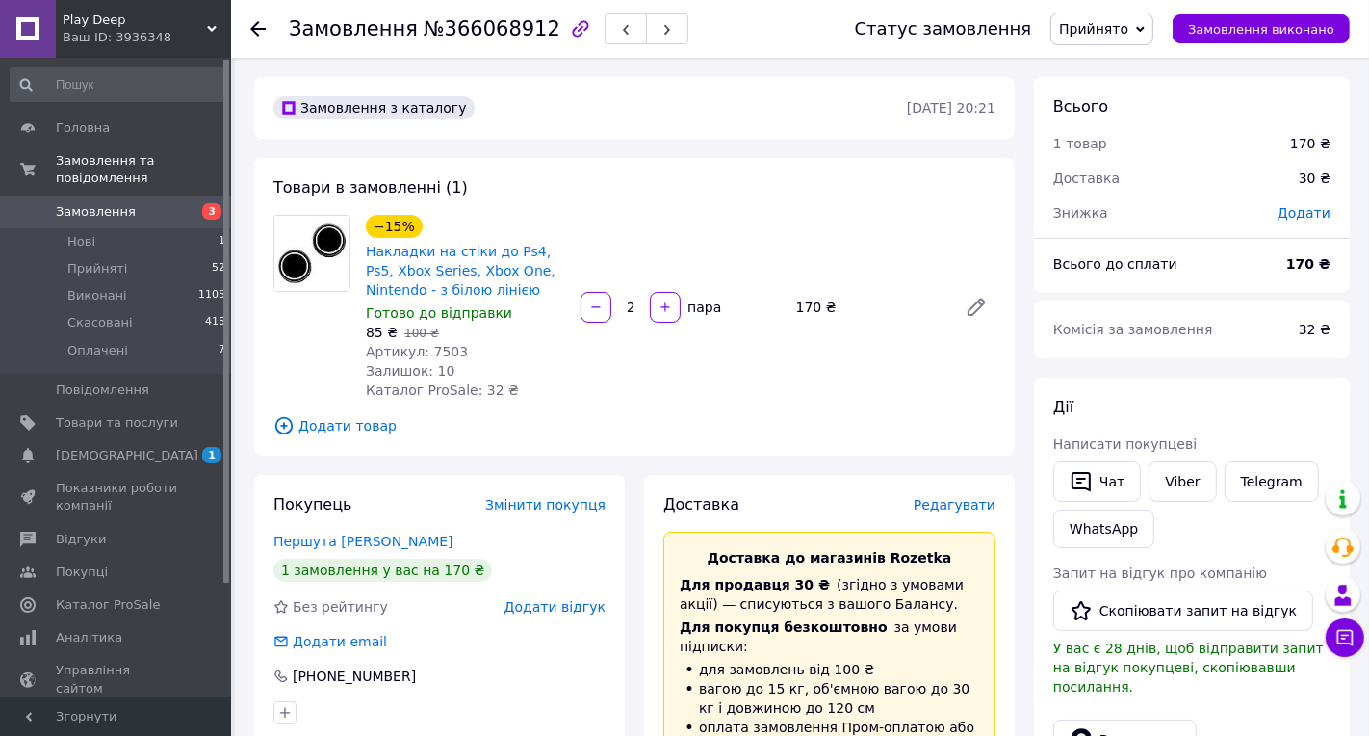
click at [253, 19] on div at bounding box center [257, 28] width 15 height 19
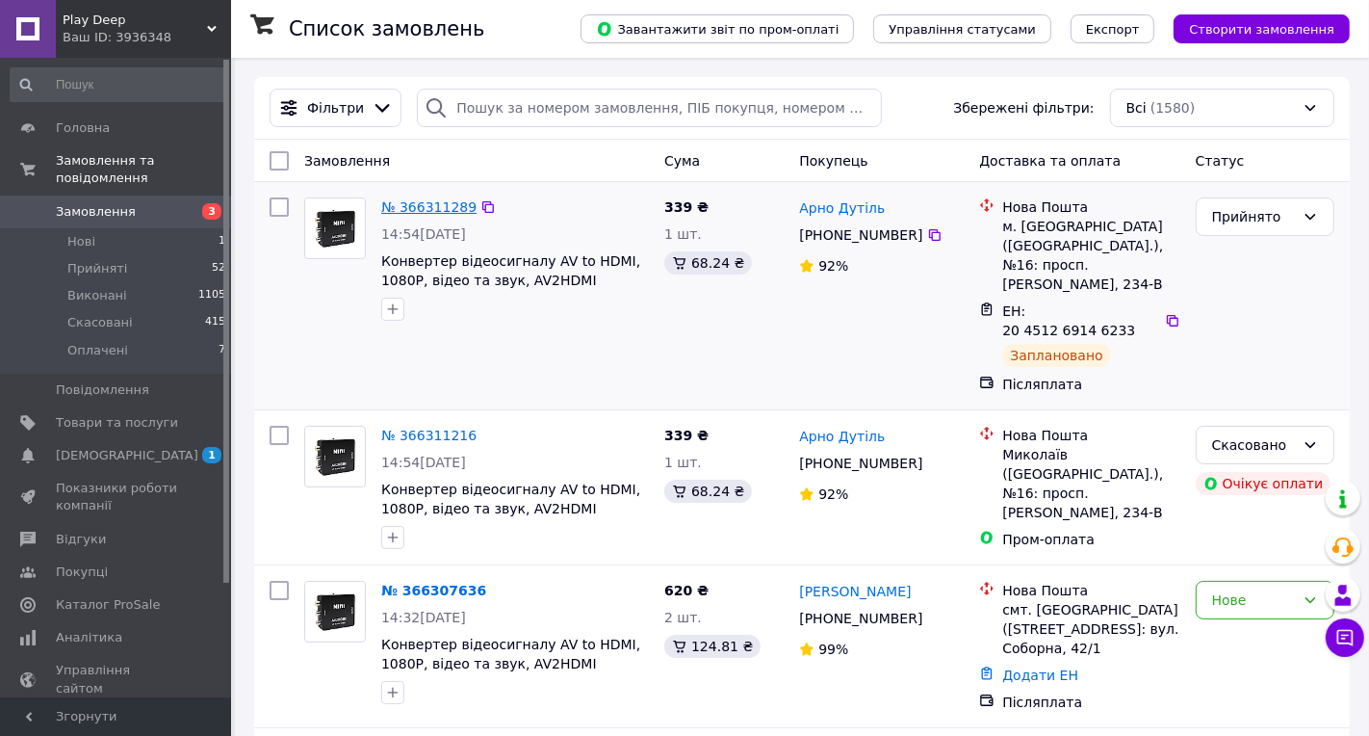
click at [414, 209] on link "№ 366311289" at bounding box center [428, 206] width 95 height 15
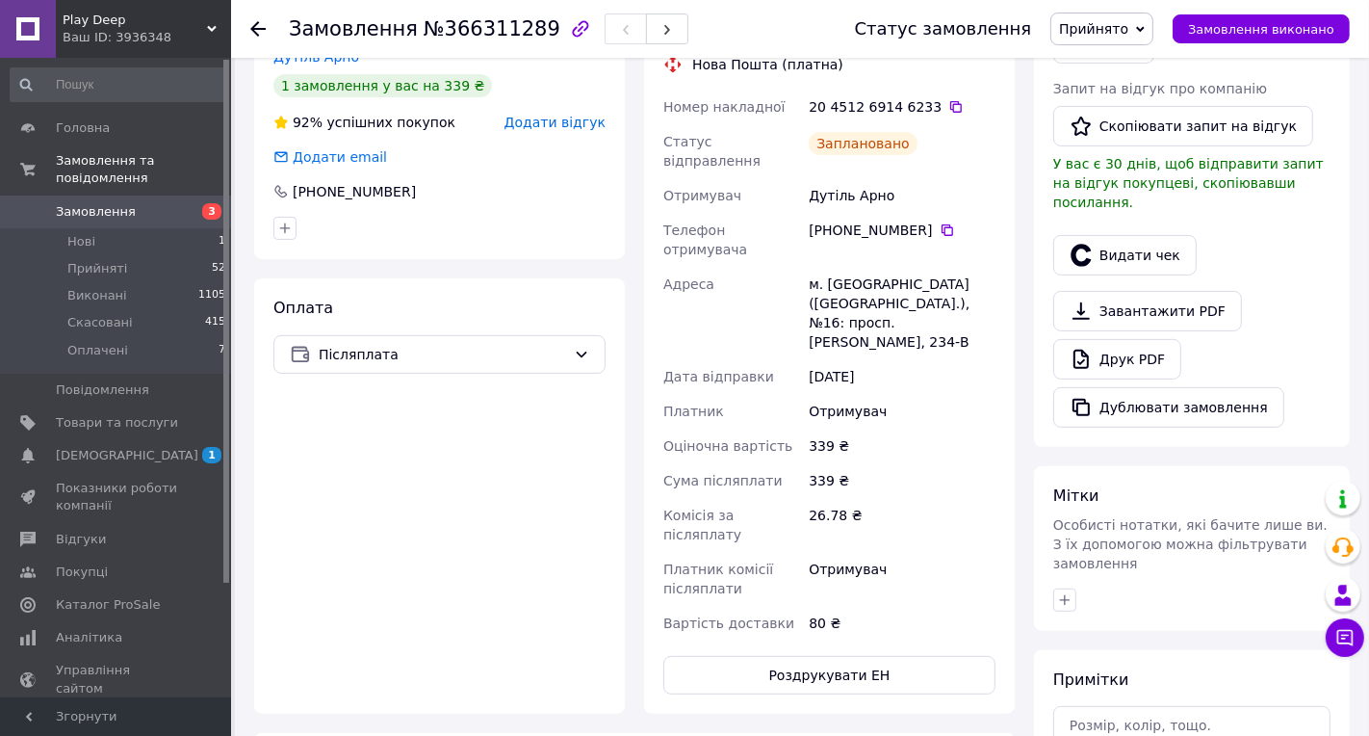
scroll to position [506, 0]
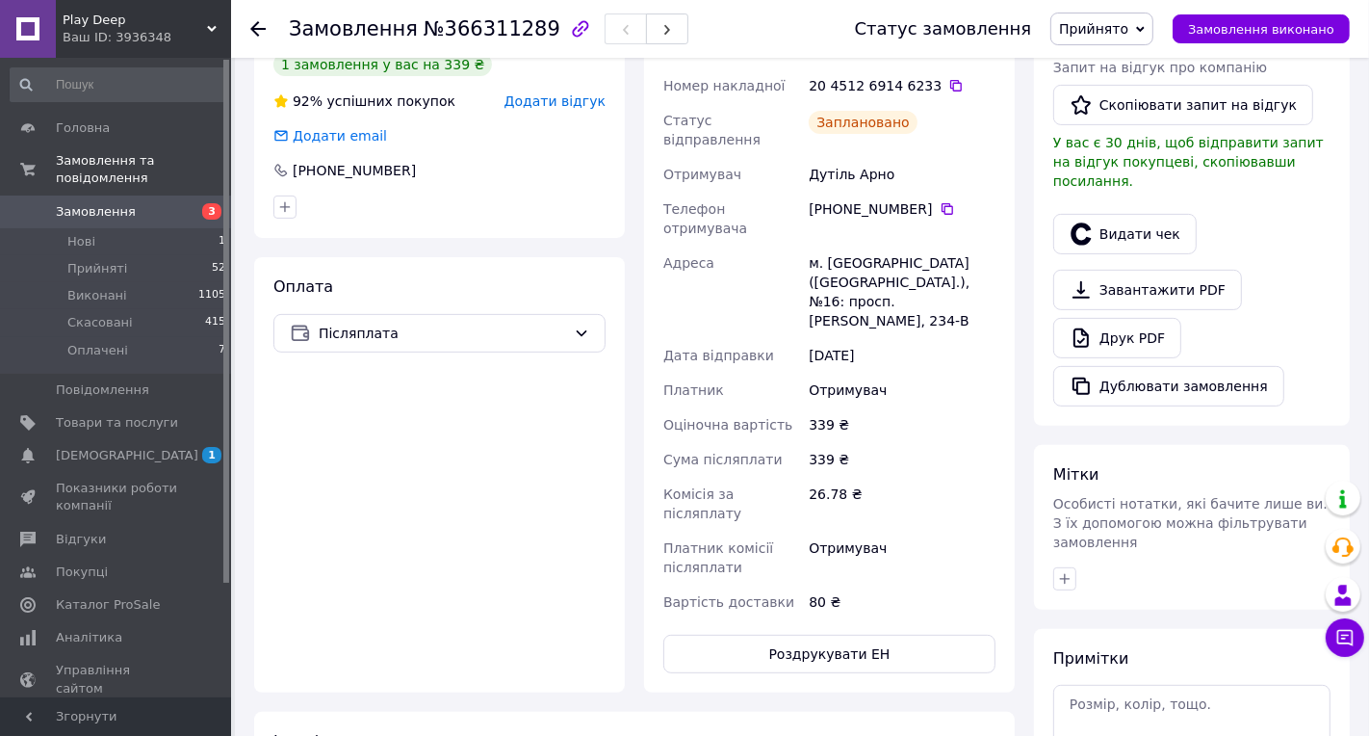
click at [259, 29] on use at bounding box center [257, 28] width 15 height 15
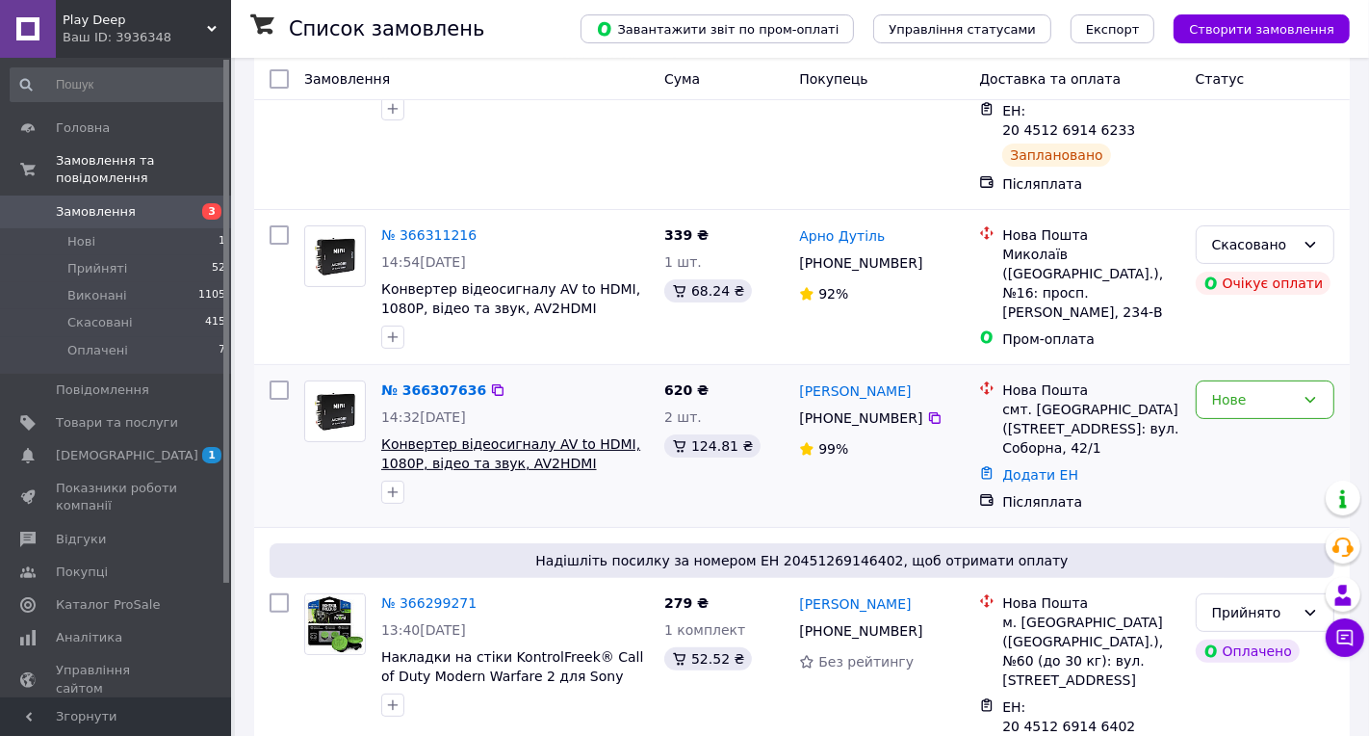
scroll to position [273, 0]
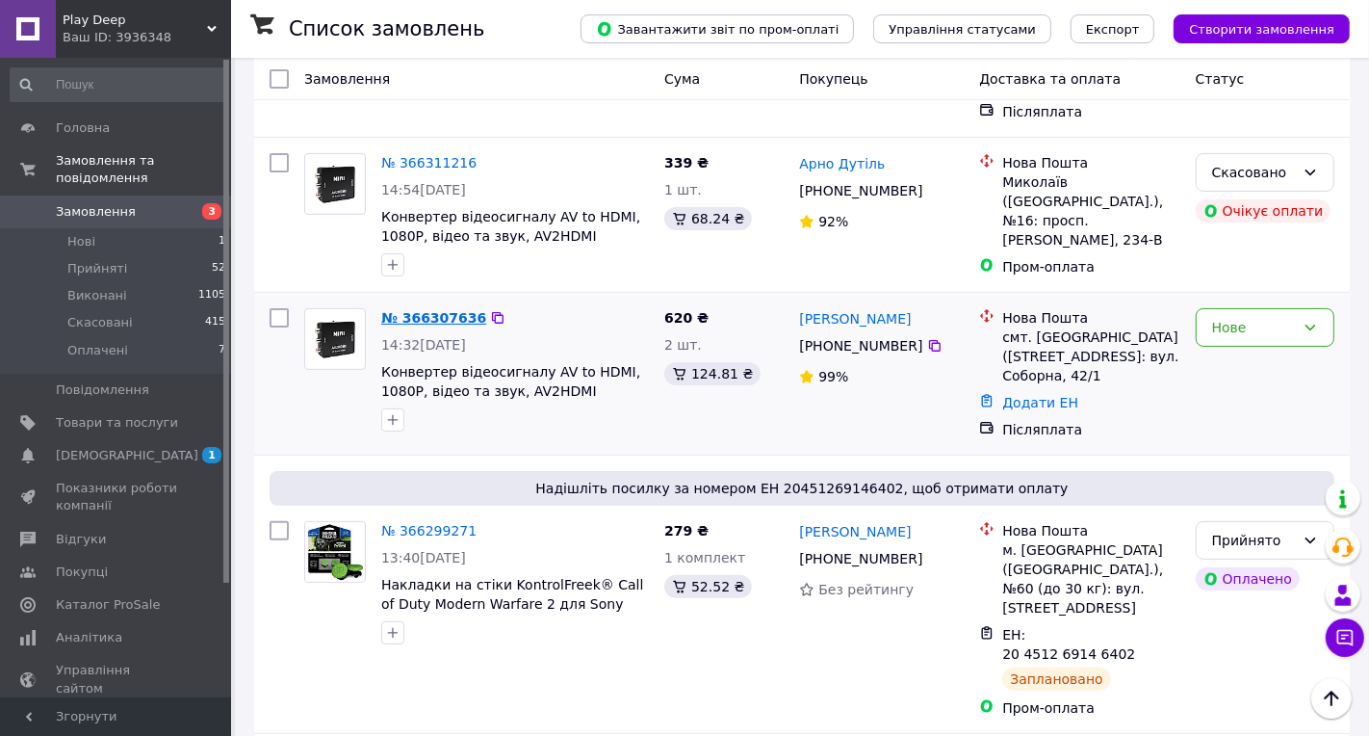
click at [448, 310] on link "№ 366307636" at bounding box center [433, 317] width 105 height 15
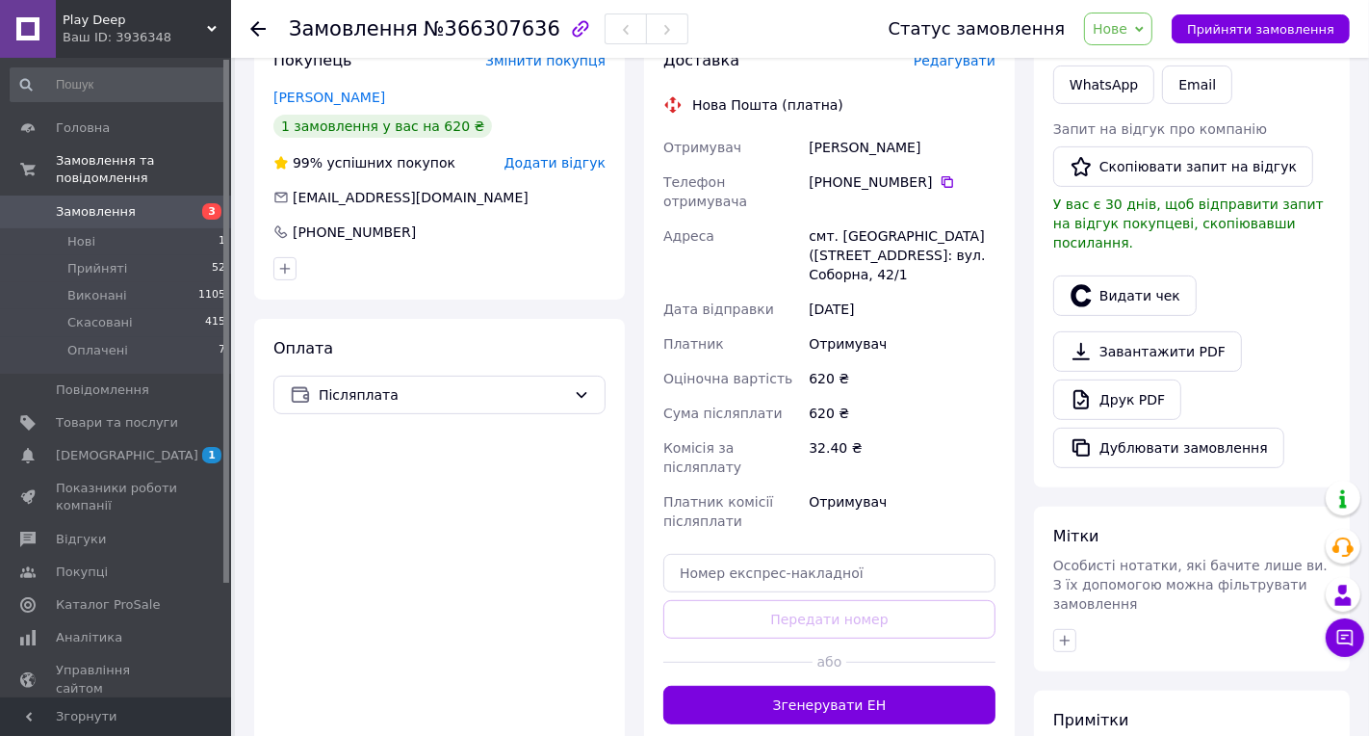
scroll to position [491, 0]
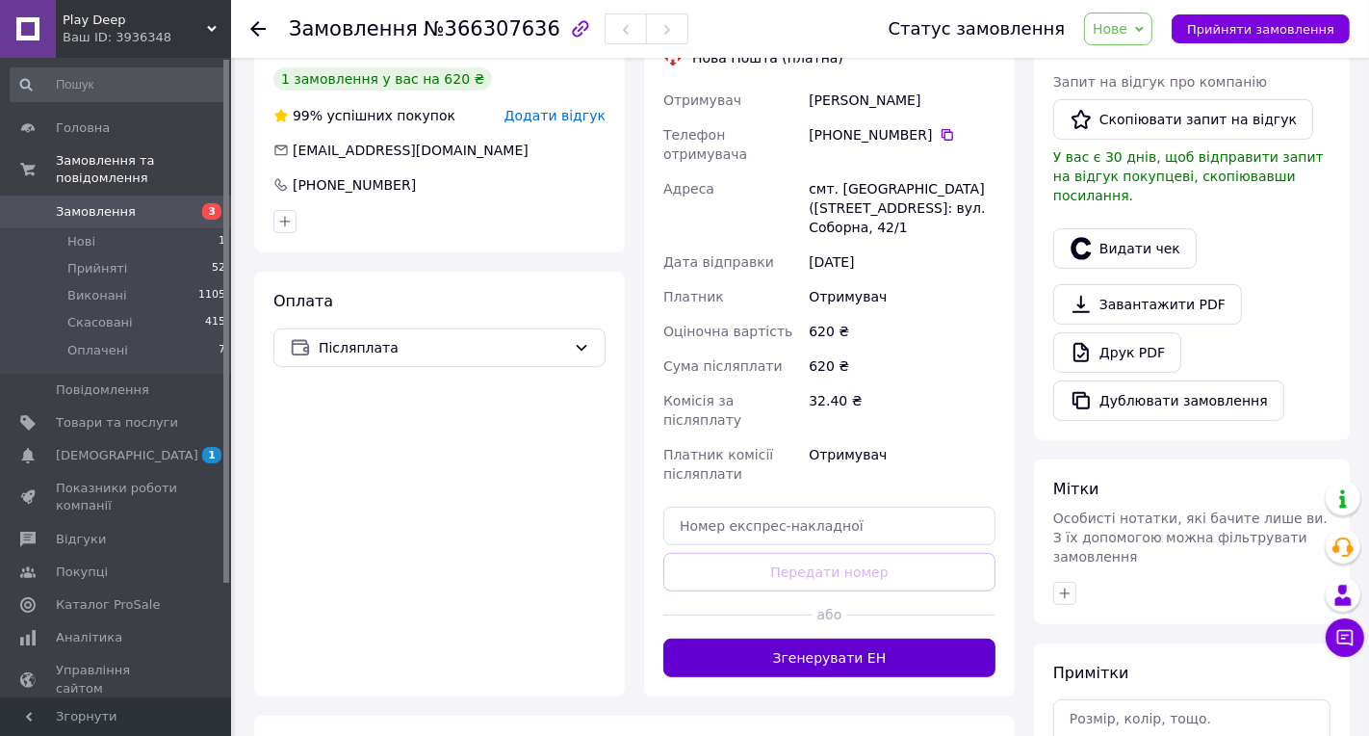
click at [775, 638] on button "Згенерувати ЕН" at bounding box center [829, 657] width 332 height 39
click at [1123, 37] on span "Нове" at bounding box center [1118, 29] width 68 height 33
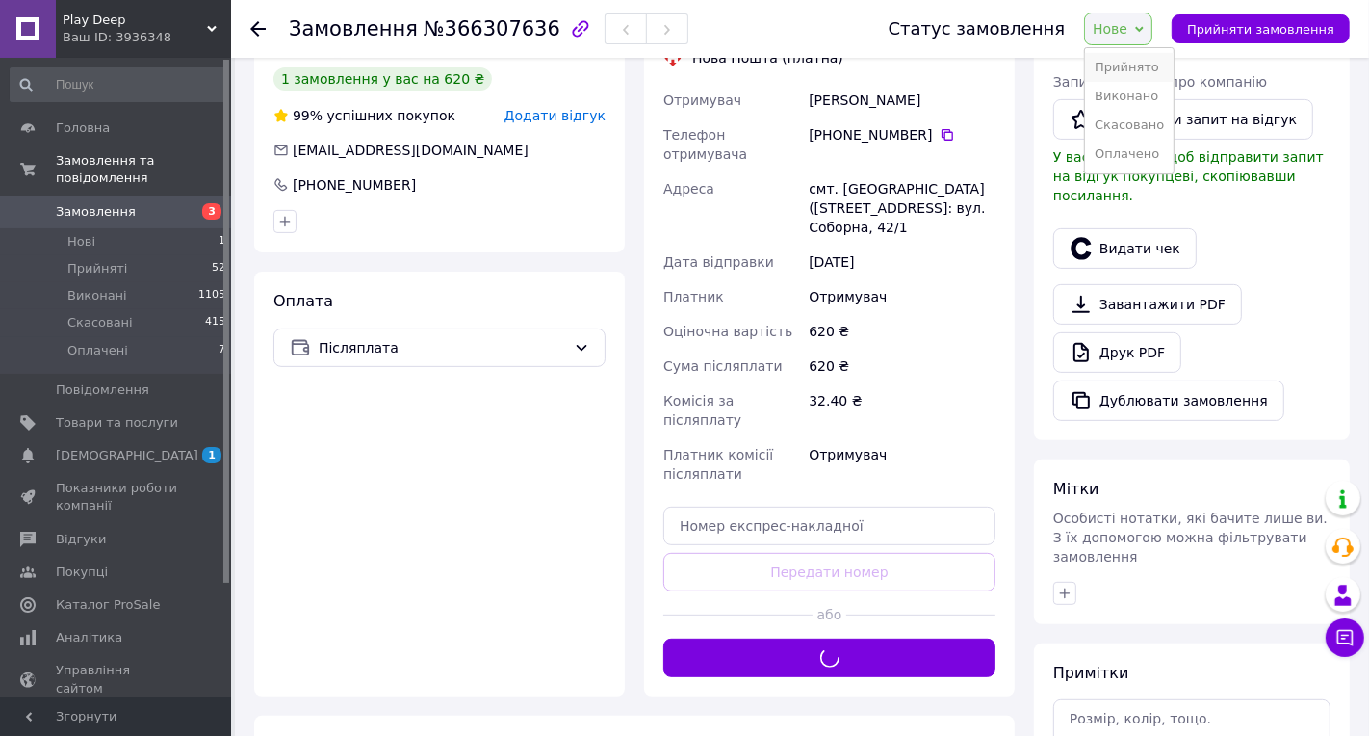
click at [1122, 57] on li "Прийнято" at bounding box center [1129, 67] width 89 height 29
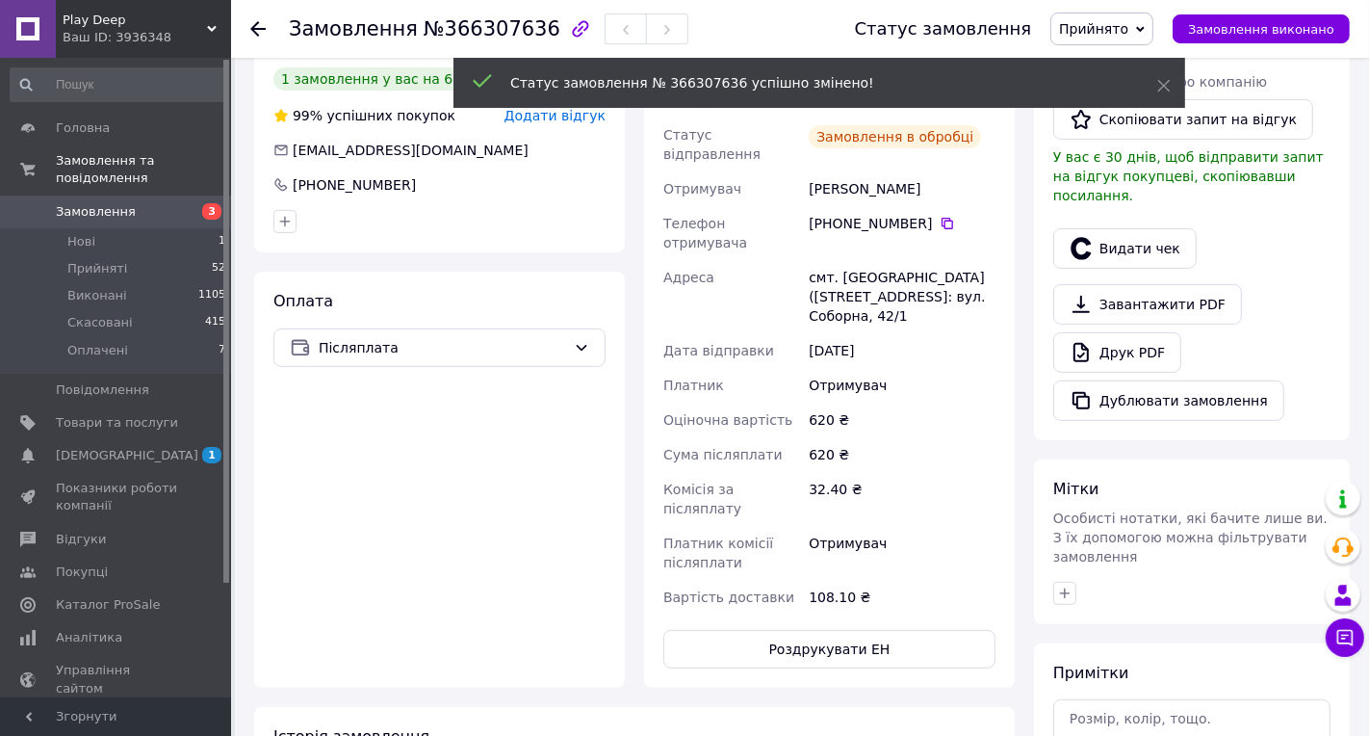
click at [259, 35] on icon at bounding box center [257, 28] width 15 height 15
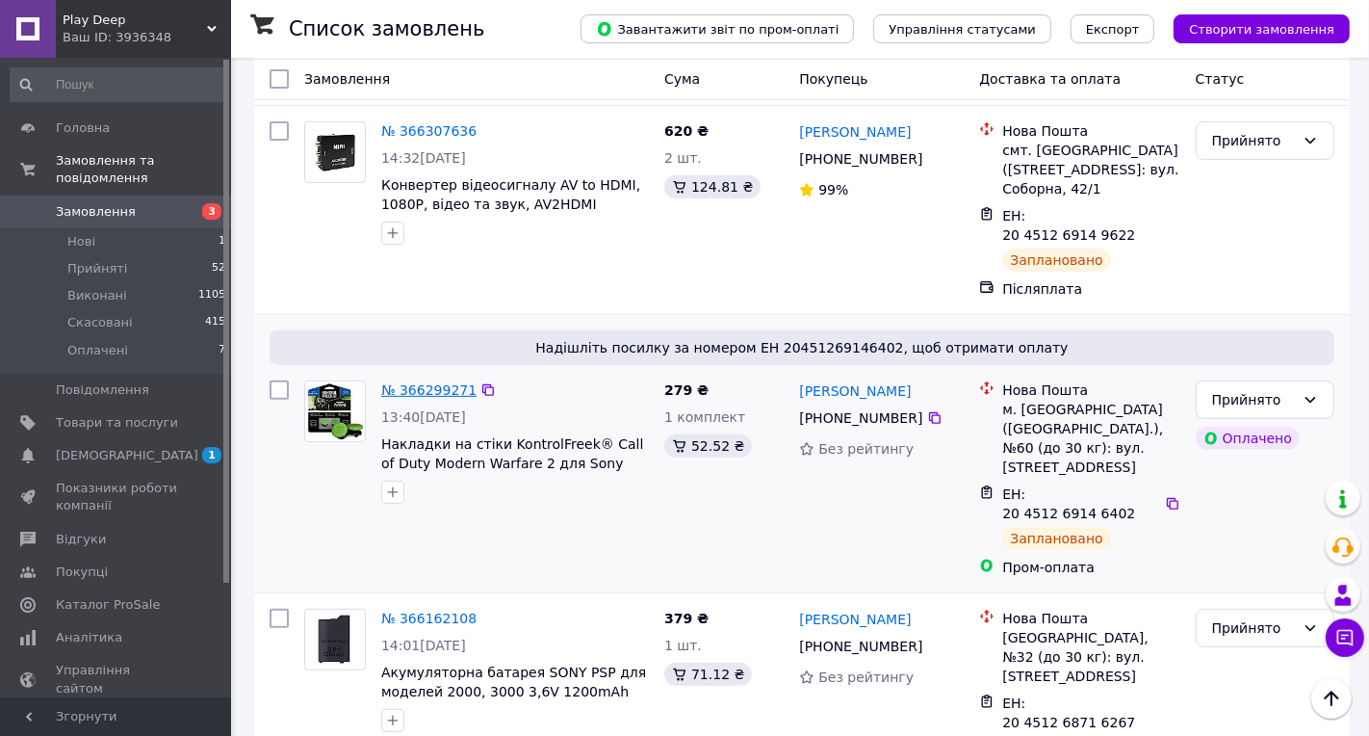
click at [456, 382] on link "№ 366299271" at bounding box center [428, 389] width 95 height 15
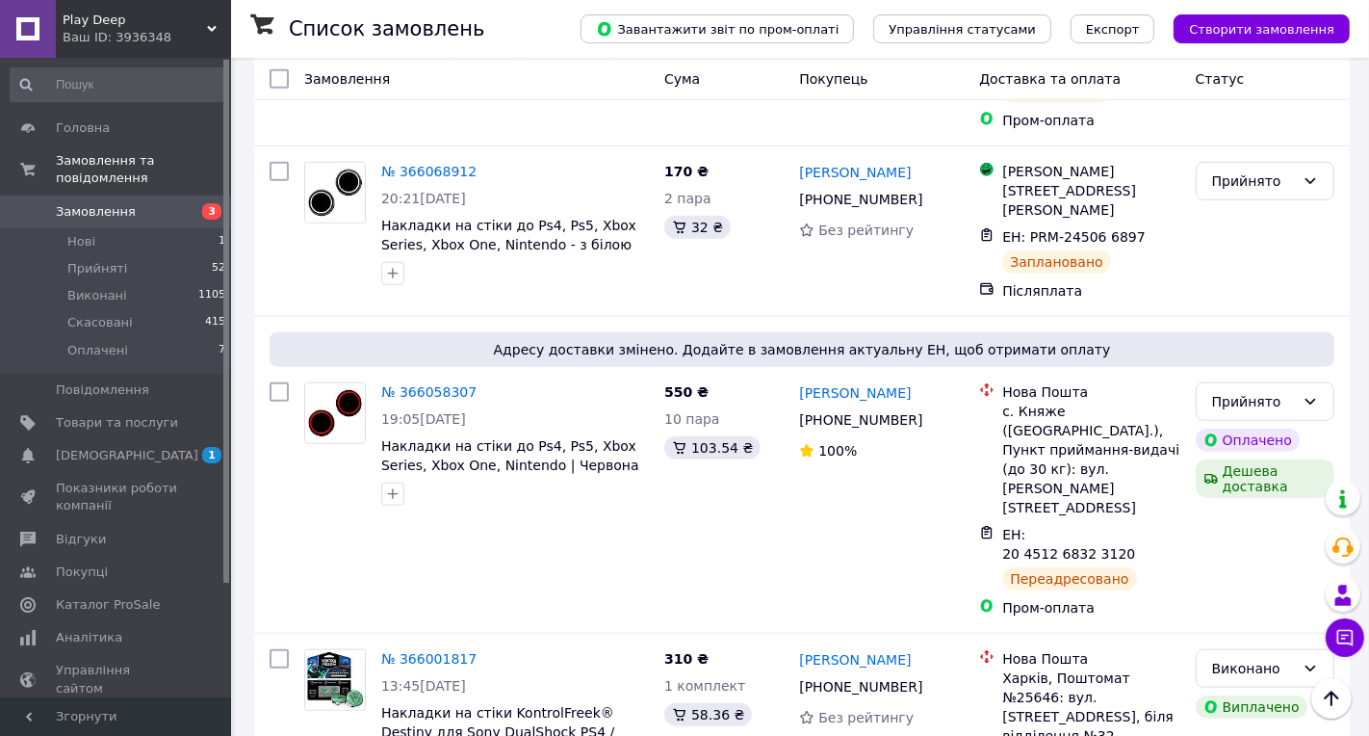
scroll to position [1572, 0]
